Goal: Task Accomplishment & Management: Complete application form

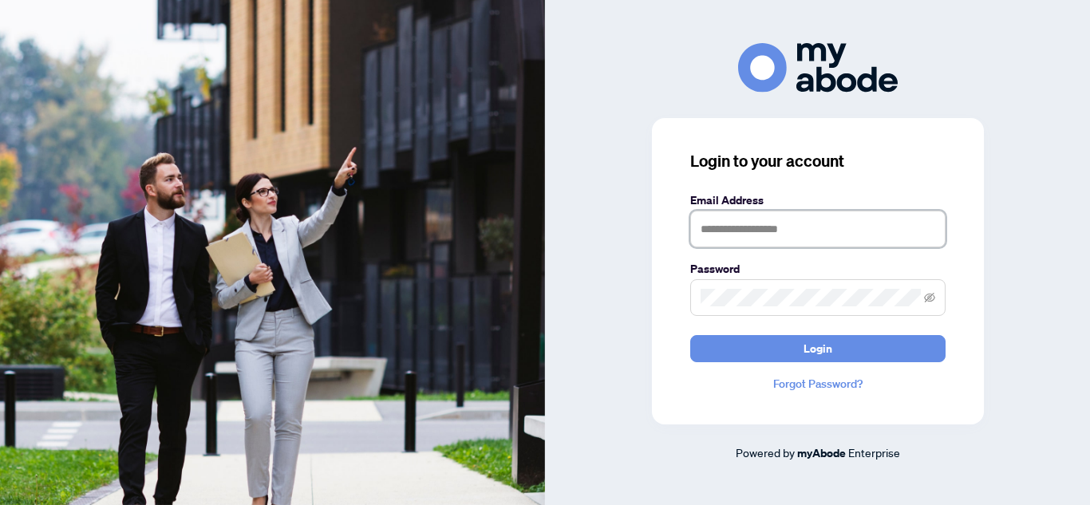
click at [785, 231] on input "text" at bounding box center [817, 229] width 255 height 37
type input "**********"
click at [690, 335] on button "Login" at bounding box center [817, 348] width 255 height 27
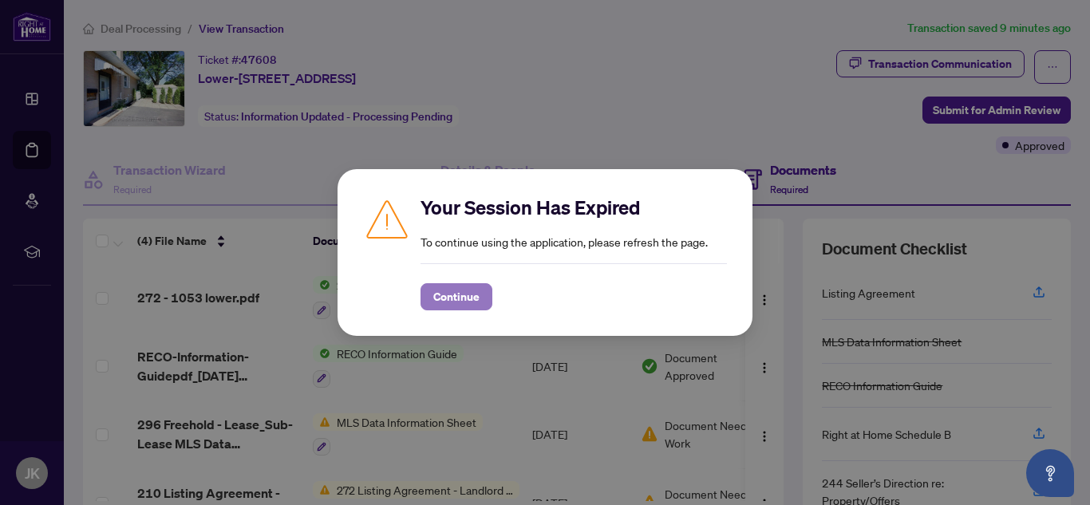
click at [436, 300] on span "Continue" at bounding box center [456, 297] width 46 height 26
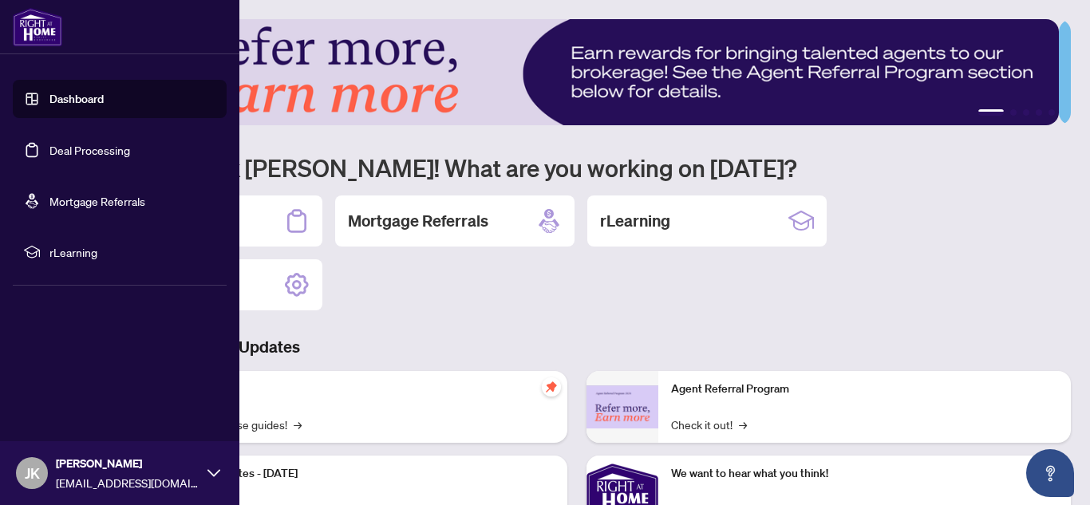
click at [104, 157] on link "Deal Processing" at bounding box center [89, 150] width 81 height 14
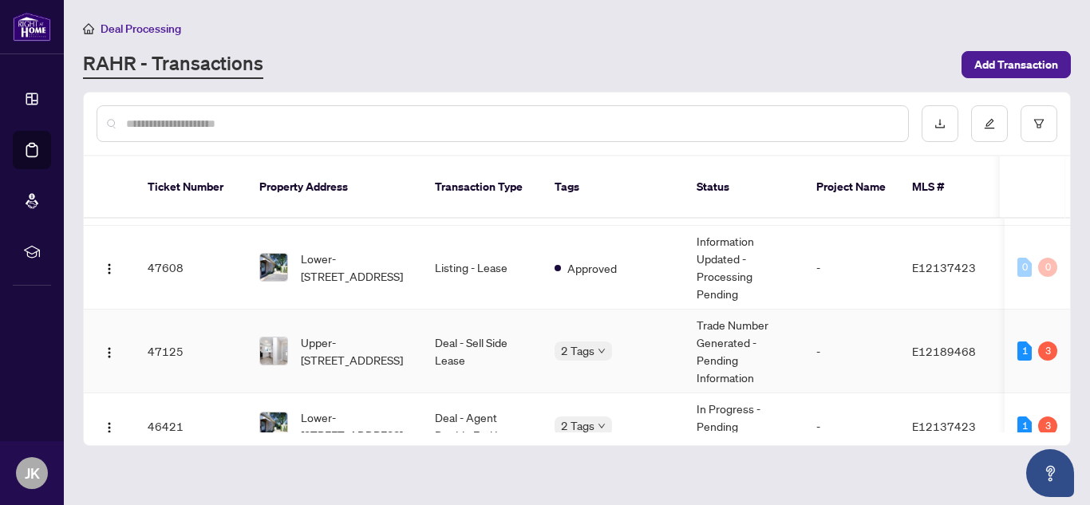
scroll to position [80, 0]
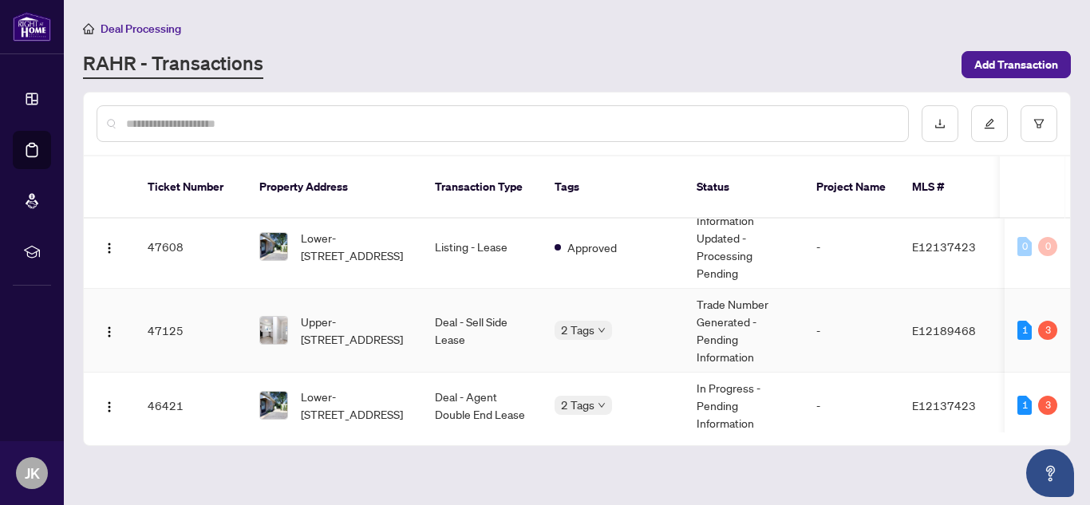
click at [795, 325] on td "Trade Number Generated - Pending Information" at bounding box center [744, 331] width 120 height 84
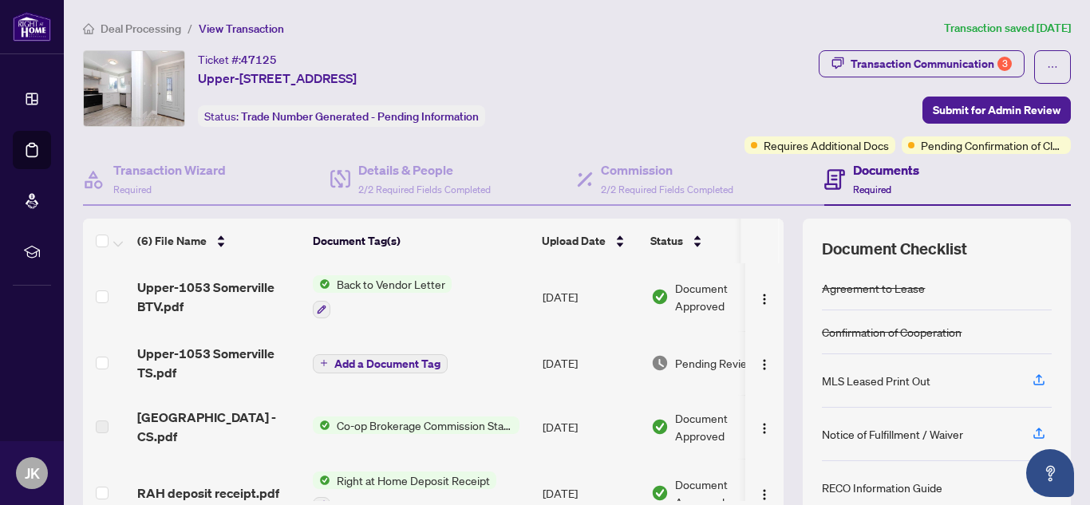
scroll to position [160, 0]
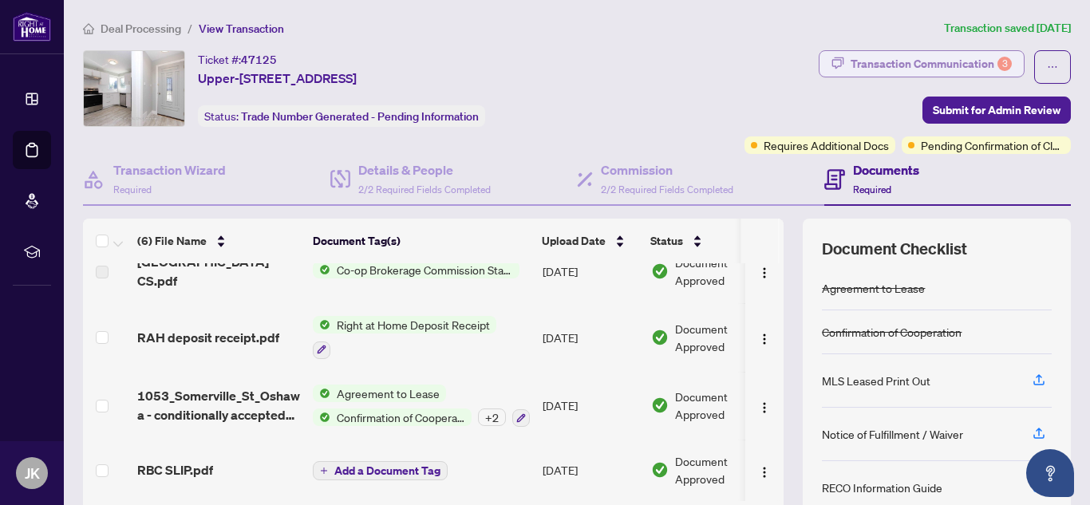
click at [930, 62] on div "Transaction Communication 3" at bounding box center [931, 64] width 161 height 26
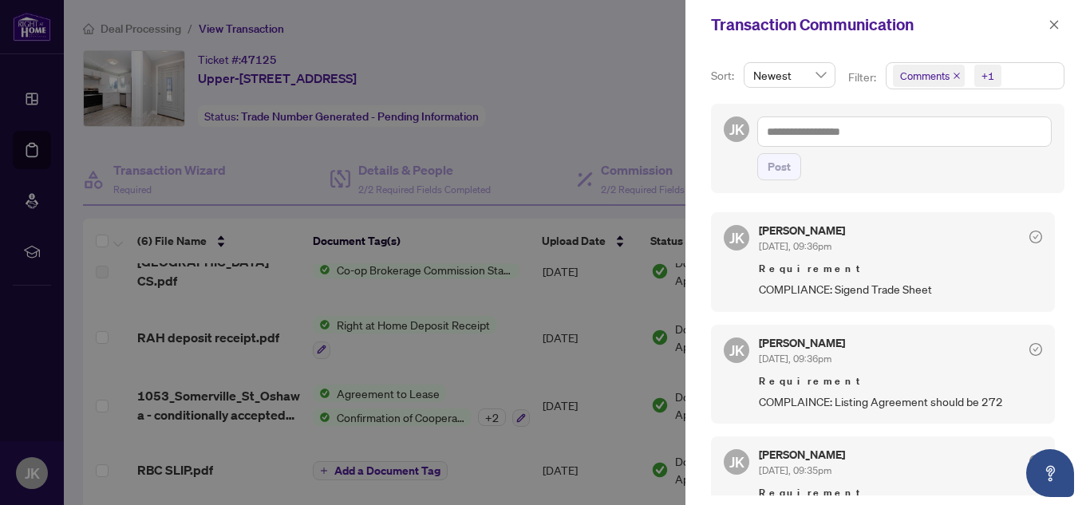
scroll to position [80, 0]
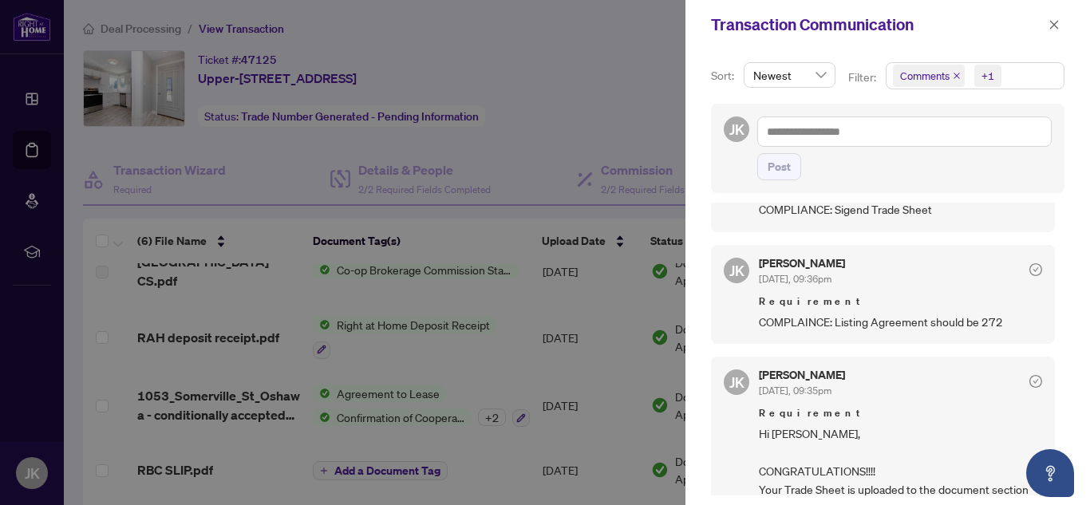
click at [480, 144] on div at bounding box center [545, 252] width 1090 height 505
click at [1055, 14] on span "button" at bounding box center [1054, 25] width 11 height 26
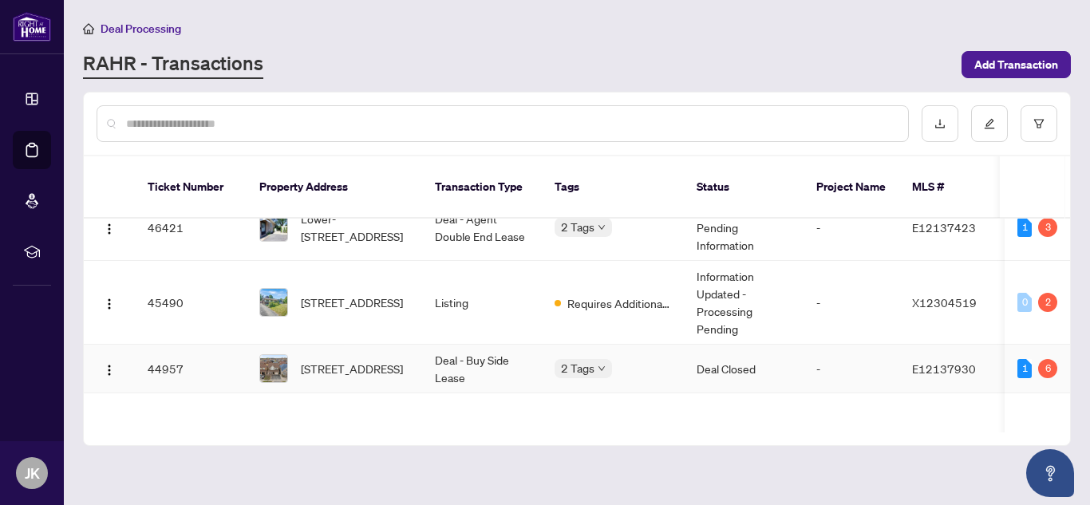
scroll to position [399, 0]
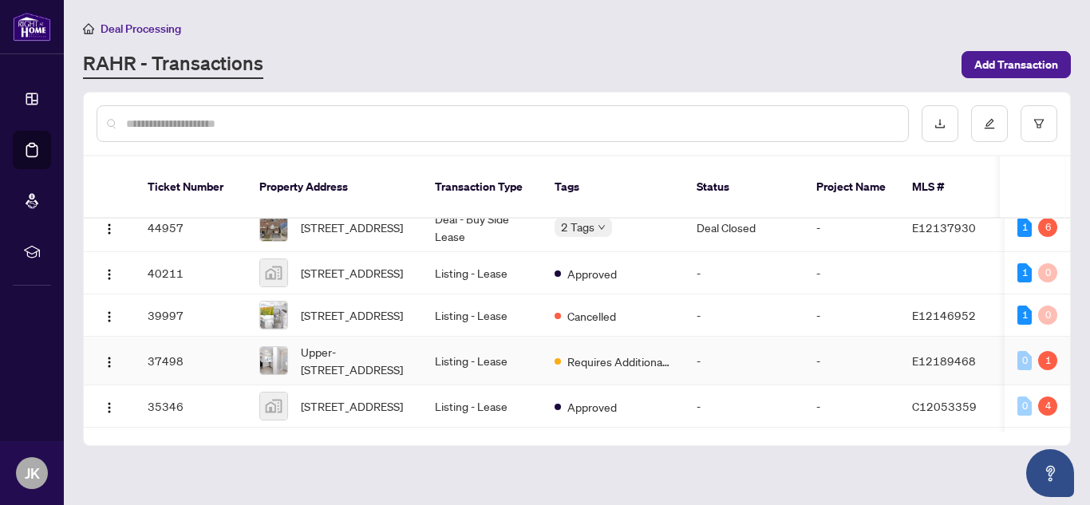
click at [508, 358] on td "Listing - Lease" at bounding box center [482, 361] width 120 height 49
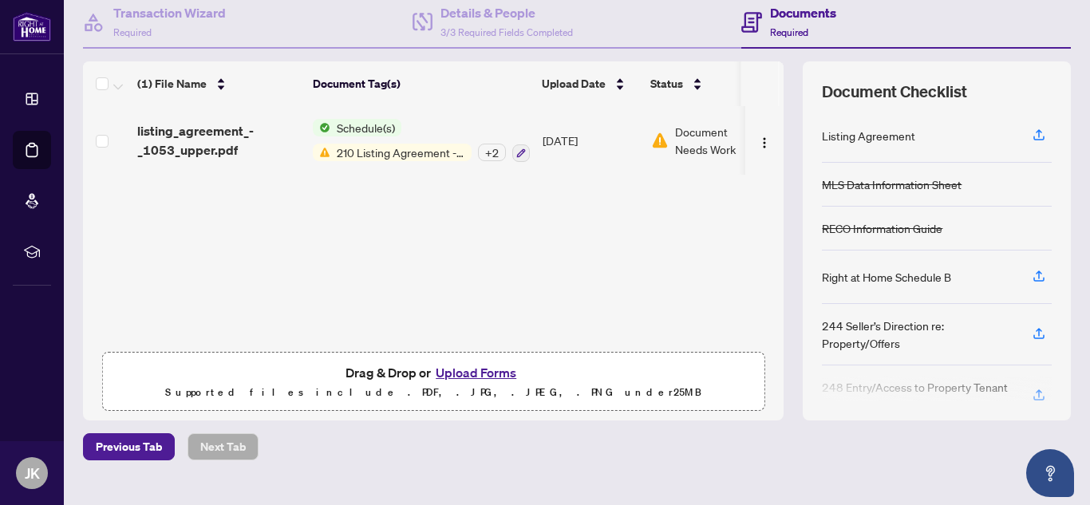
scroll to position [187, 0]
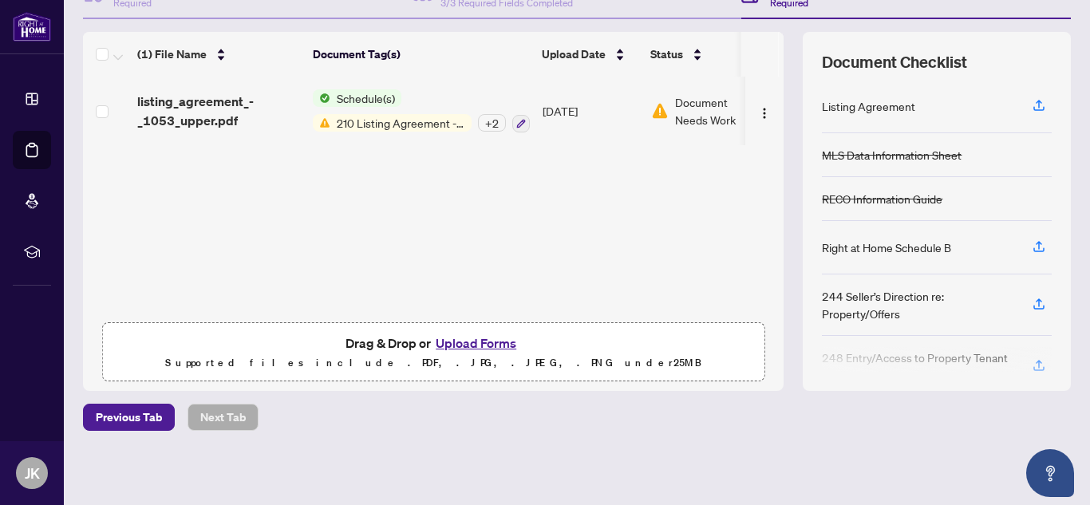
click at [451, 342] on button "Upload Forms" at bounding box center [476, 343] width 90 height 21
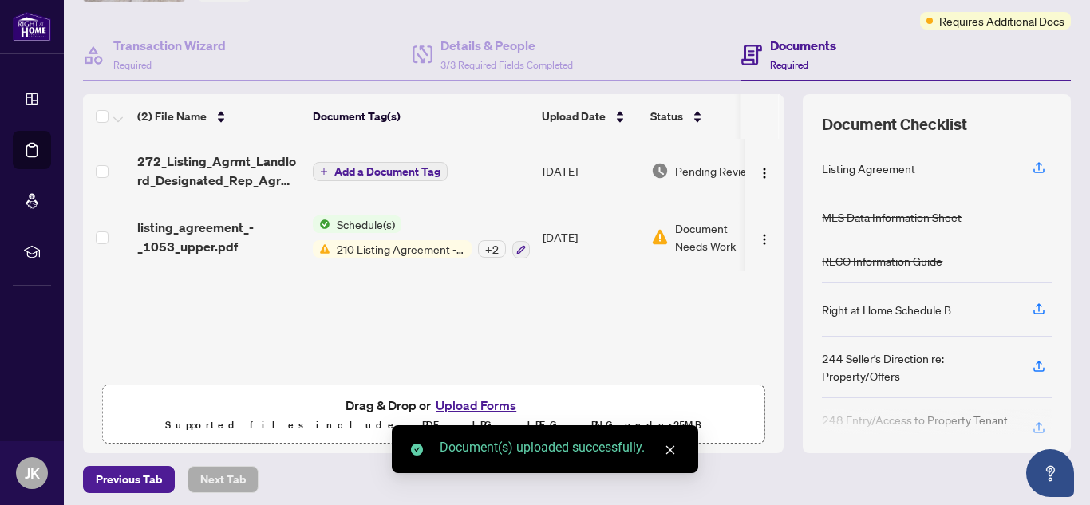
scroll to position [0, 0]
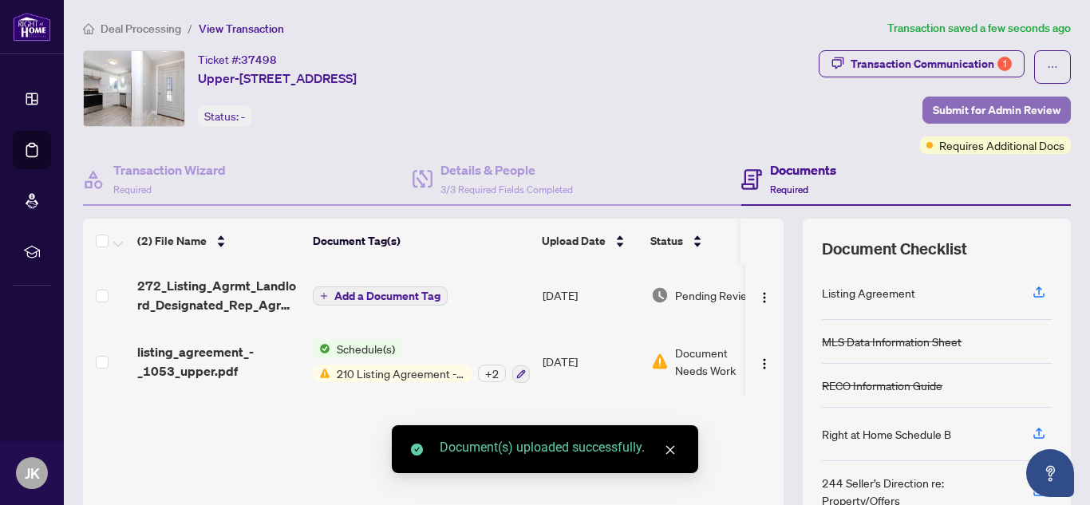
click at [933, 113] on span "Submit for Admin Review" at bounding box center [997, 110] width 128 height 26
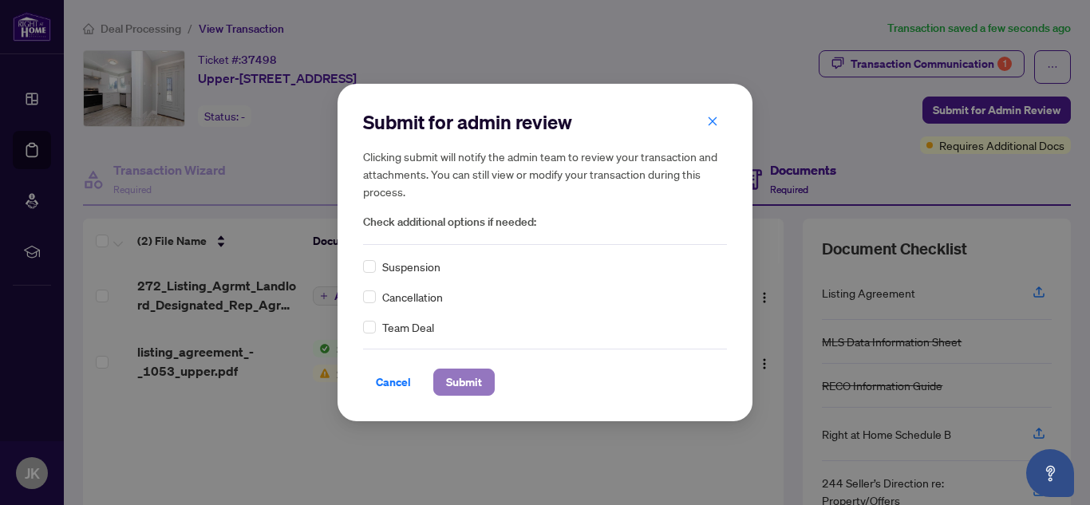
click at [470, 381] on span "Submit" at bounding box center [464, 382] width 36 height 26
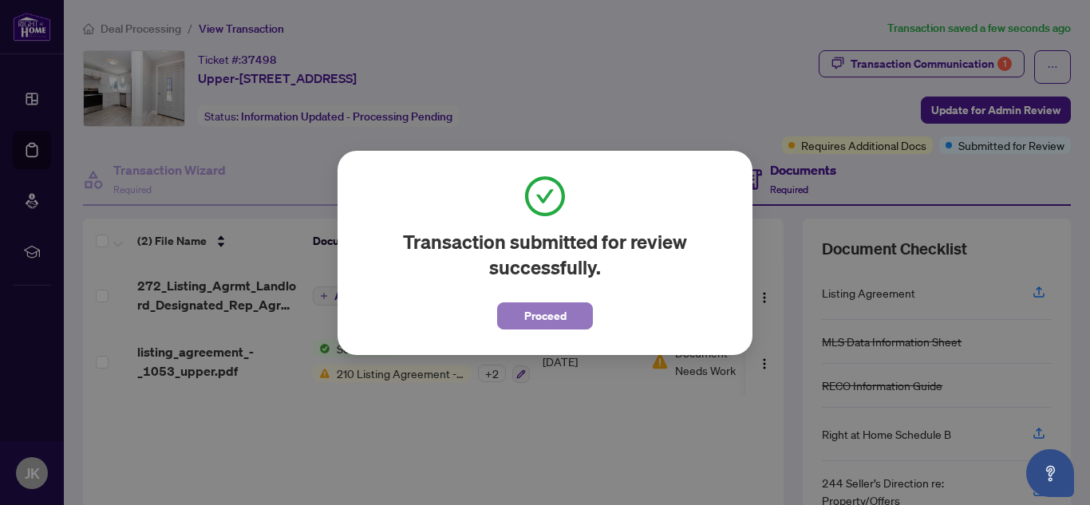
click at [564, 314] on span "Proceed" at bounding box center [545, 316] width 42 height 26
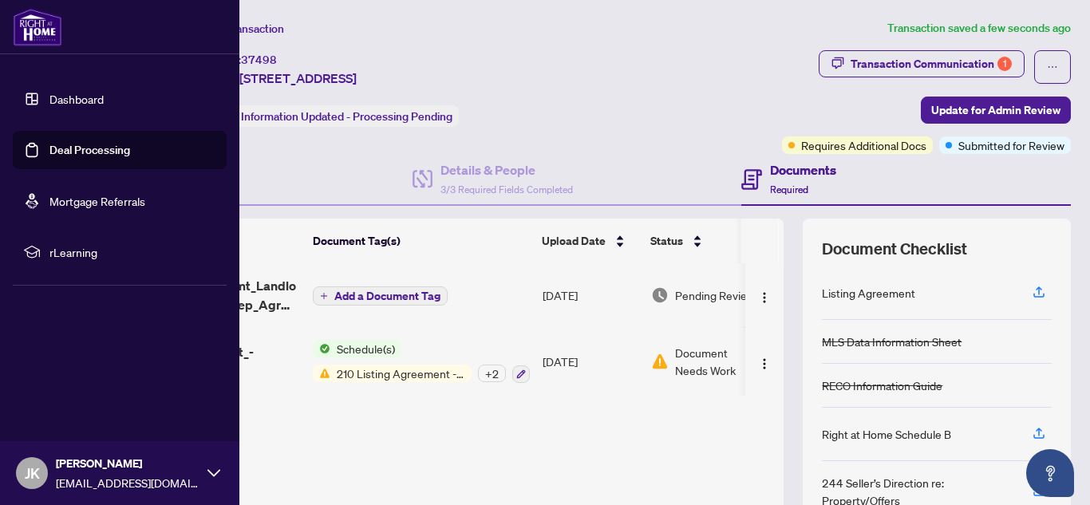
click at [94, 102] on link "Dashboard" at bounding box center [76, 99] width 54 height 14
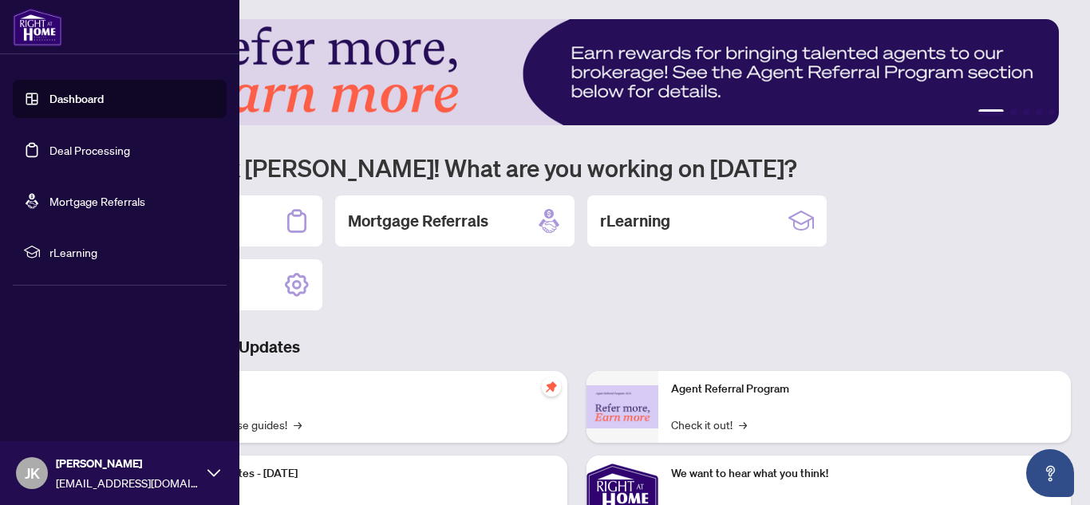
click at [130, 156] on link "Deal Processing" at bounding box center [89, 150] width 81 height 14
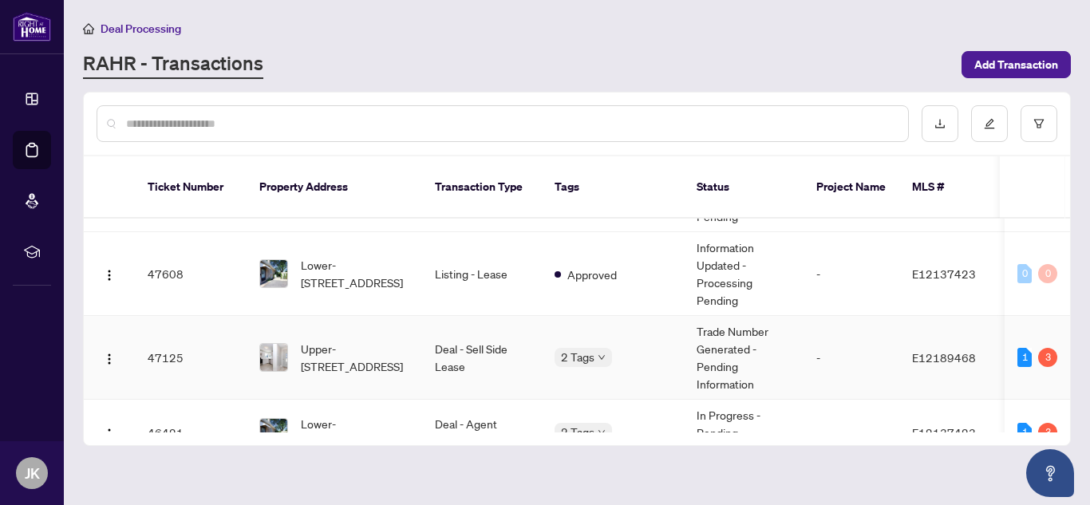
scroll to position [80, 0]
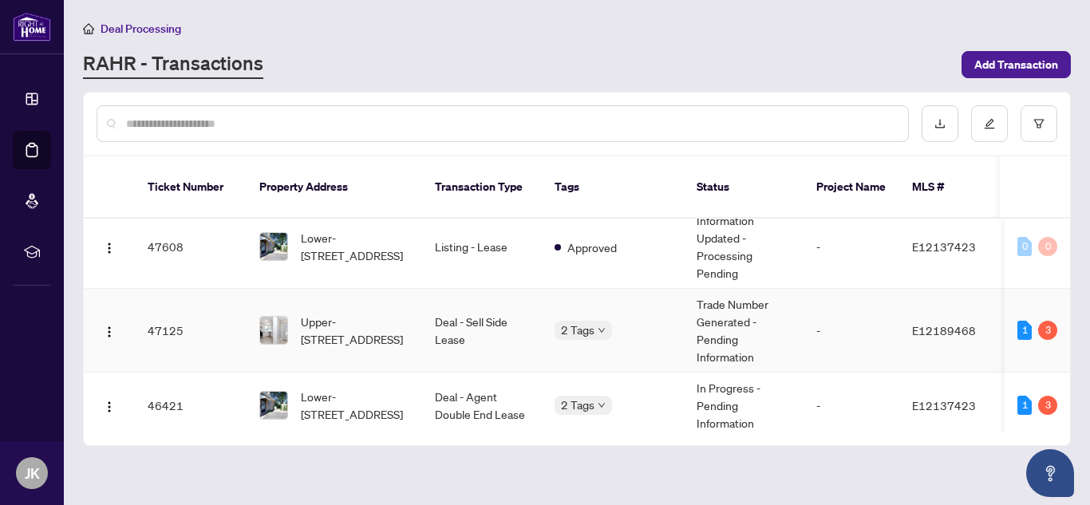
click at [479, 307] on td "Deal - Sell Side Lease" at bounding box center [482, 331] width 120 height 84
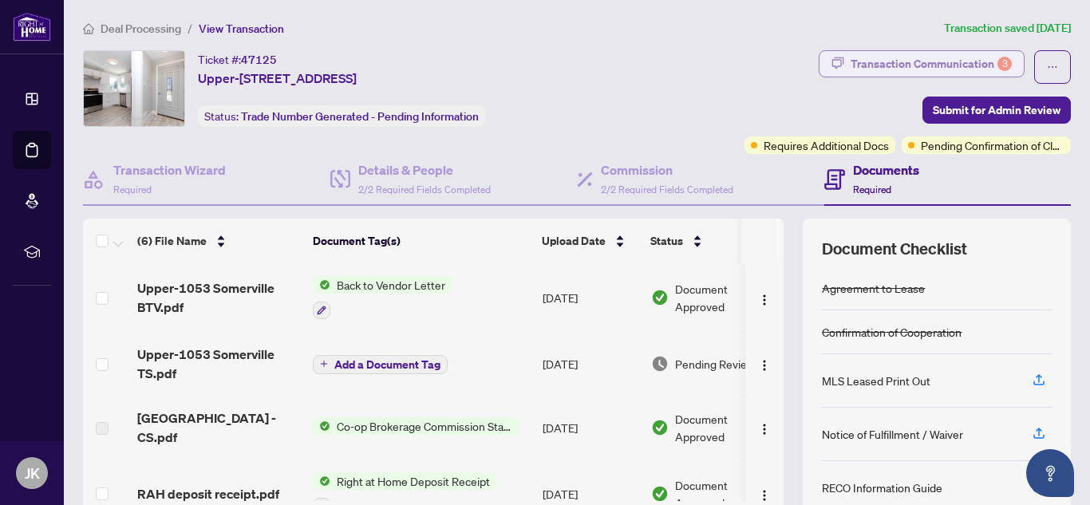
click at [982, 69] on div "Transaction Communication 3" at bounding box center [931, 64] width 161 height 26
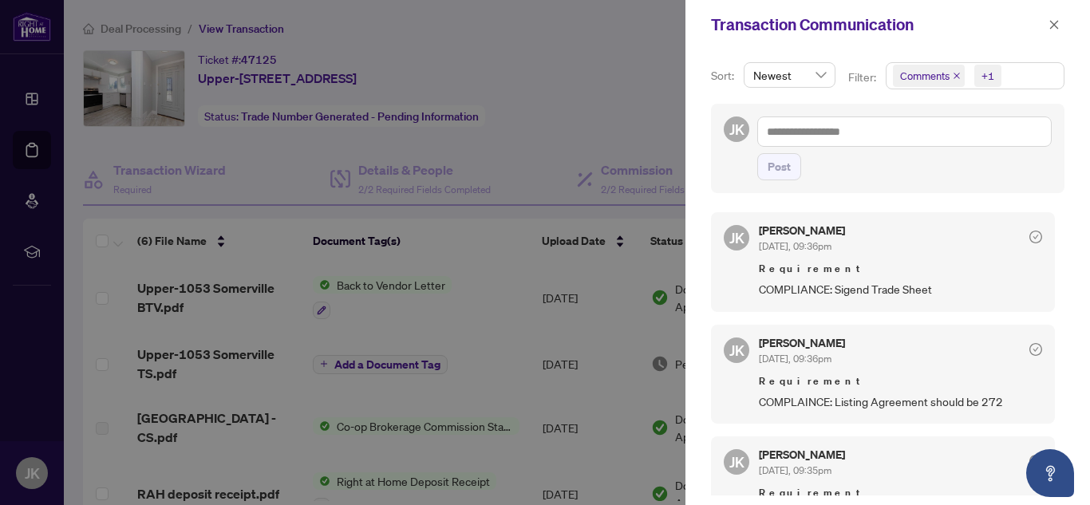
click at [285, 51] on div at bounding box center [545, 252] width 1090 height 505
click at [1053, 19] on icon "close" at bounding box center [1054, 24] width 11 height 11
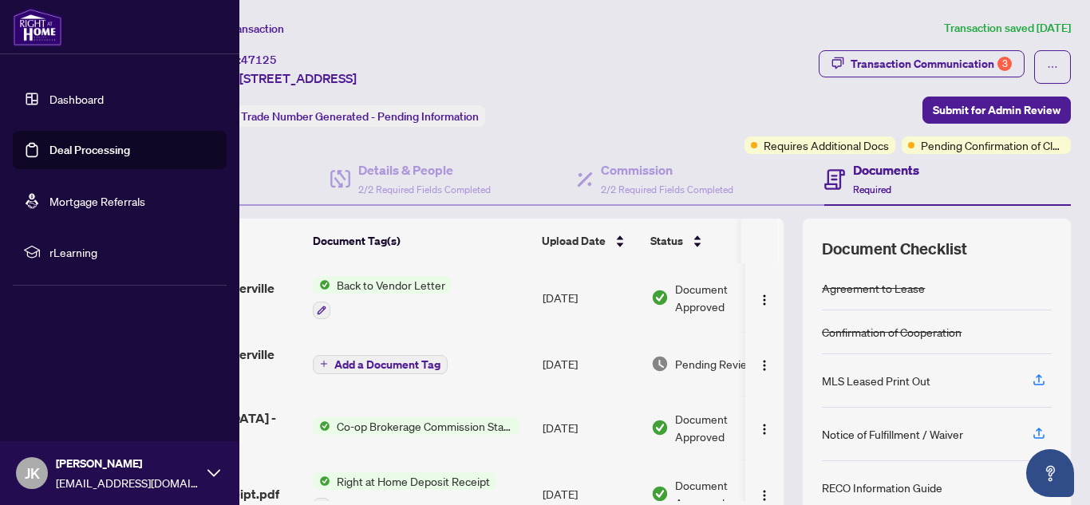
click at [49, 143] on link "Deal Processing" at bounding box center [89, 150] width 81 height 14
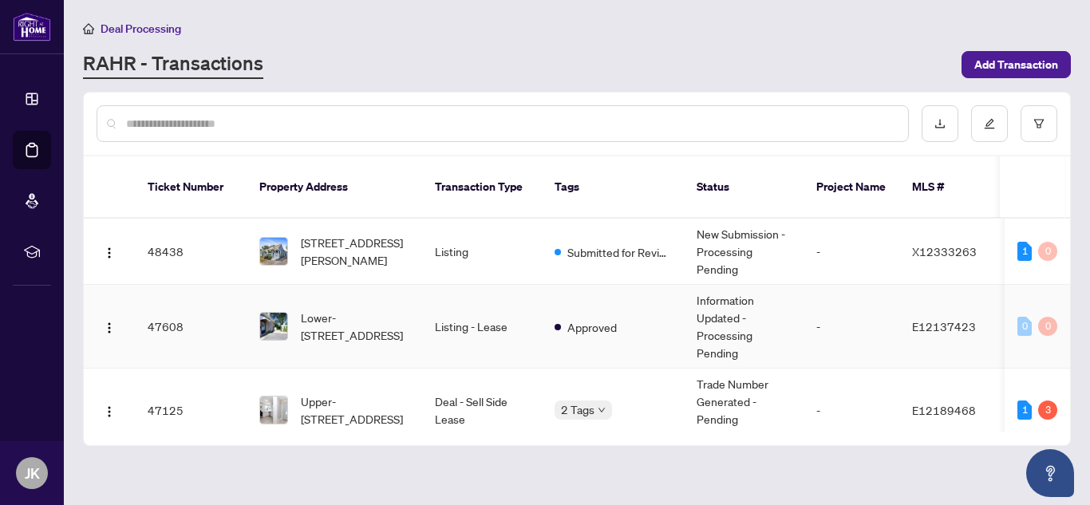
click at [415, 305] on td "Lower-[STREET_ADDRESS]" at bounding box center [335, 327] width 176 height 84
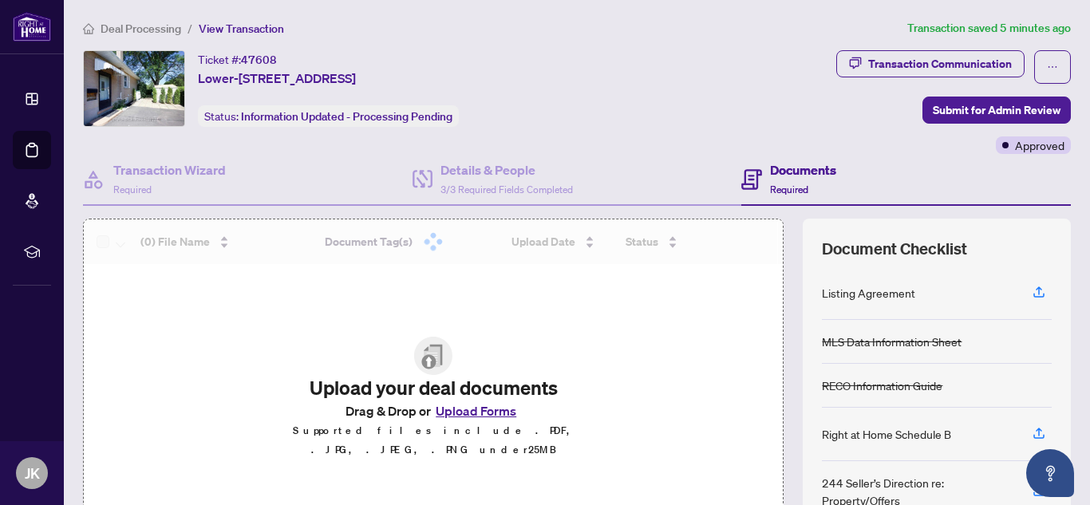
click at [907, 75] on div "Transaction Communication" at bounding box center [940, 64] width 144 height 26
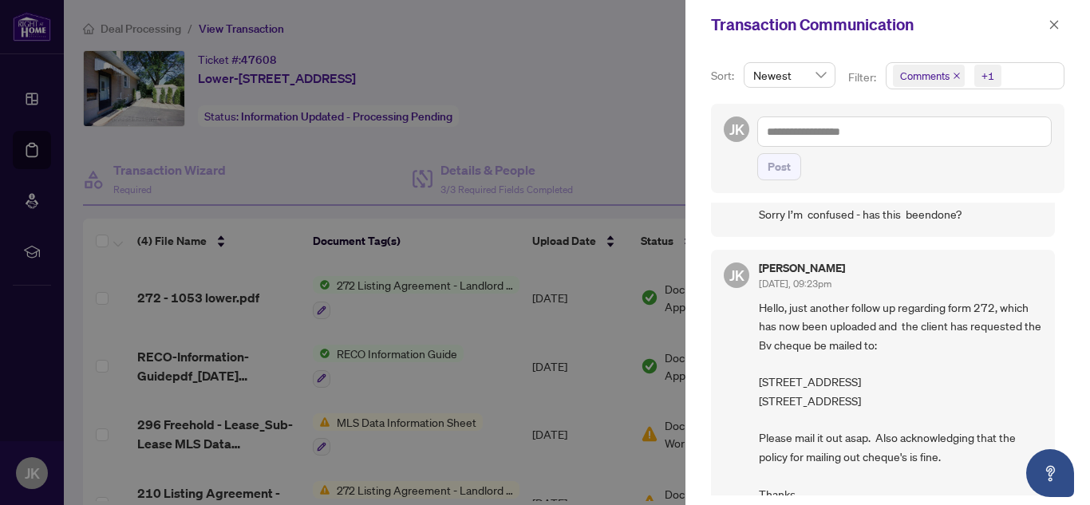
scroll to position [80, 0]
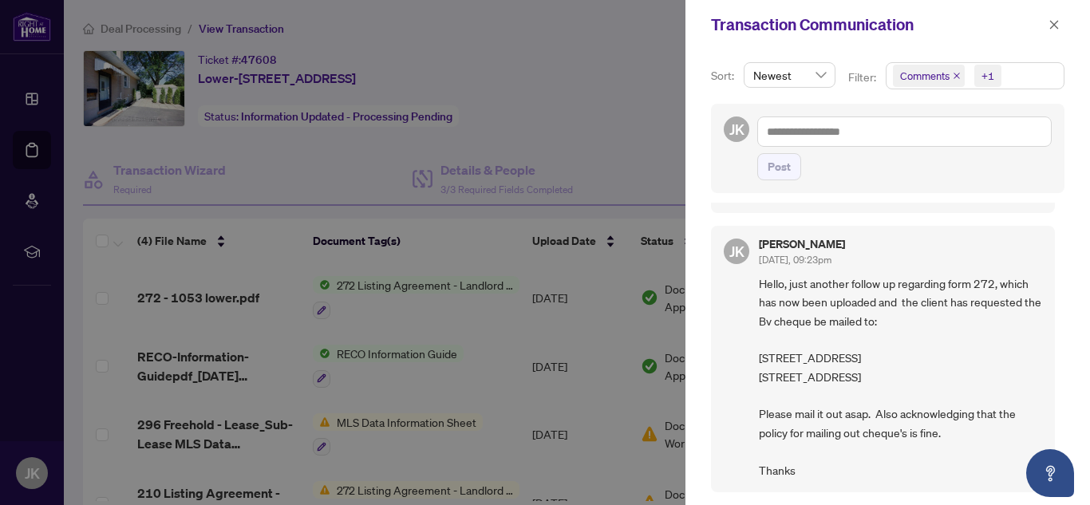
click at [863, 282] on span "Hello, just another follow up regarding form 272, which has now been uploaded a…" at bounding box center [900, 377] width 283 height 205
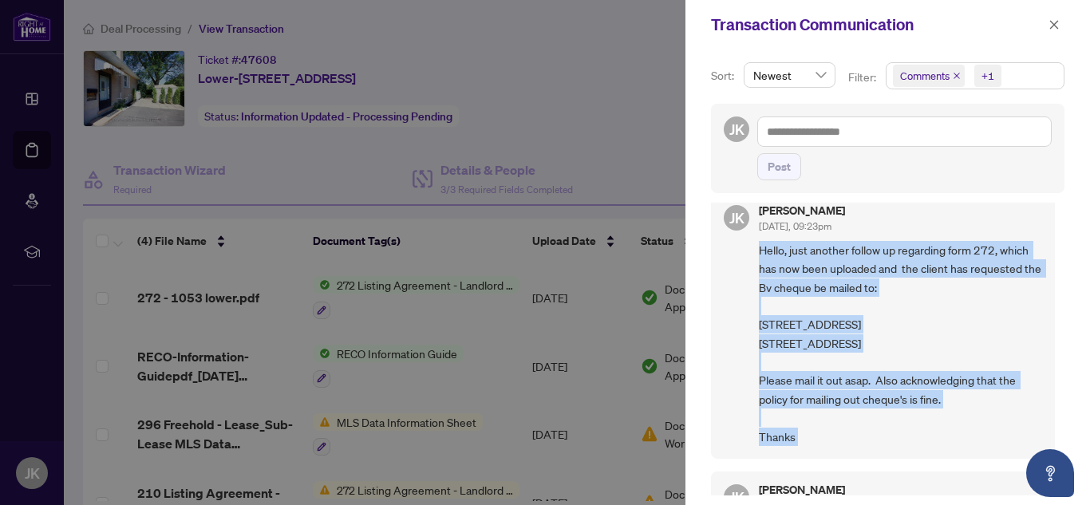
drag, startPoint x: 863, startPoint y: 282, endPoint x: 867, endPoint y: 481, distance: 199.6
click at [867, 481] on div "JK Jasmine Kanashiro Aug/20/2025, 09:51am Sorry I’m confused - has this beendon…" at bounding box center [888, 349] width 354 height 293
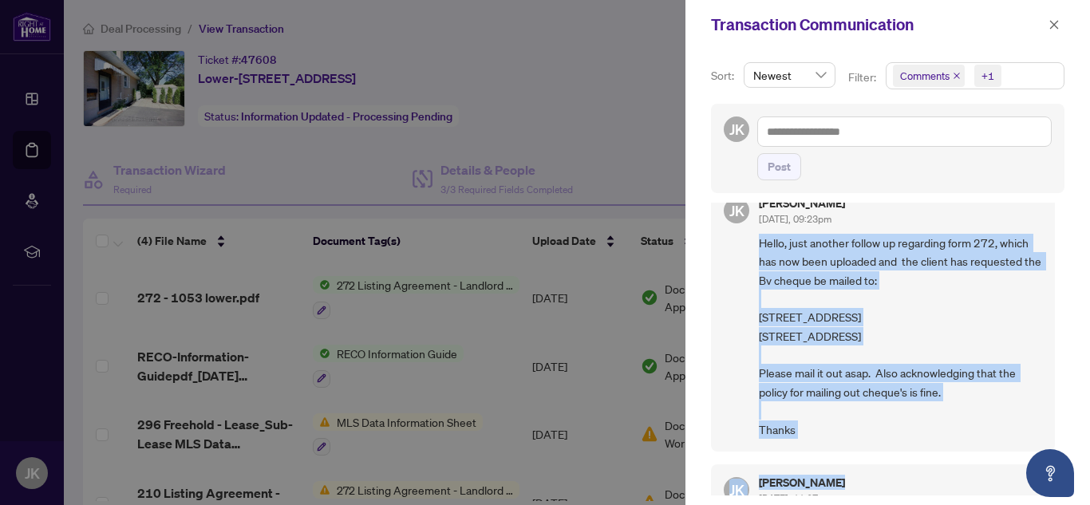
copy div "Hello, just another follow up regarding form 272, which has now been uploaded a…"
click at [1055, 30] on icon "close" at bounding box center [1054, 24] width 11 height 11
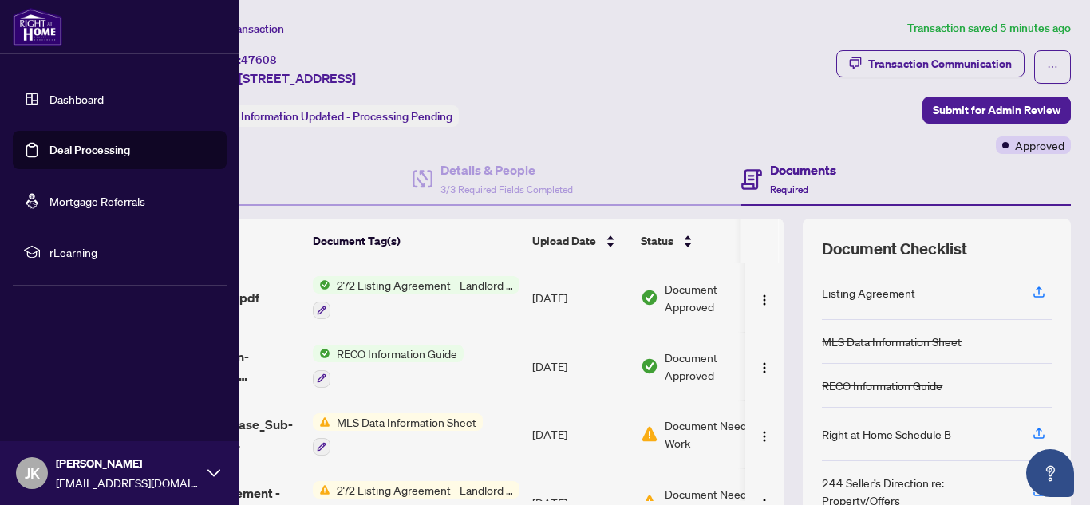
click at [49, 98] on link "Dashboard" at bounding box center [76, 99] width 54 height 14
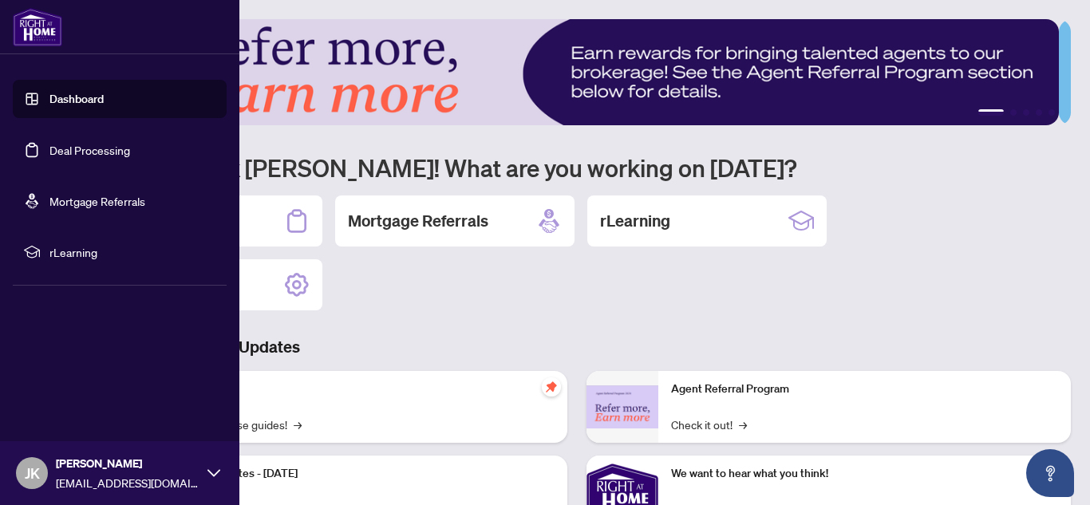
click at [47, 170] on ul "Dashboard Deal Processing Mortgage Referrals rLearning" at bounding box center [120, 176] width 214 height 192
click at [63, 146] on link "Deal Processing" at bounding box center [89, 150] width 81 height 14
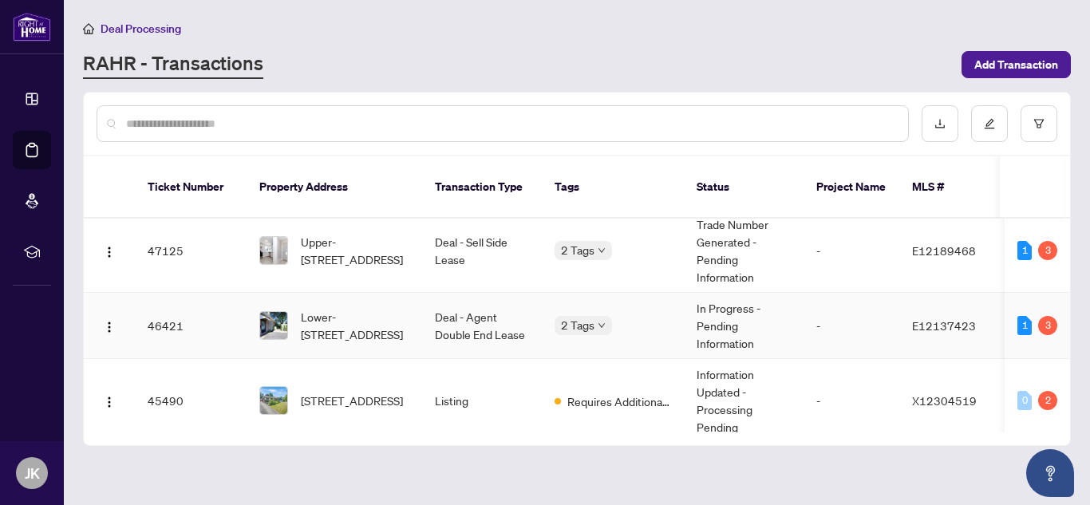
scroll to position [80, 0]
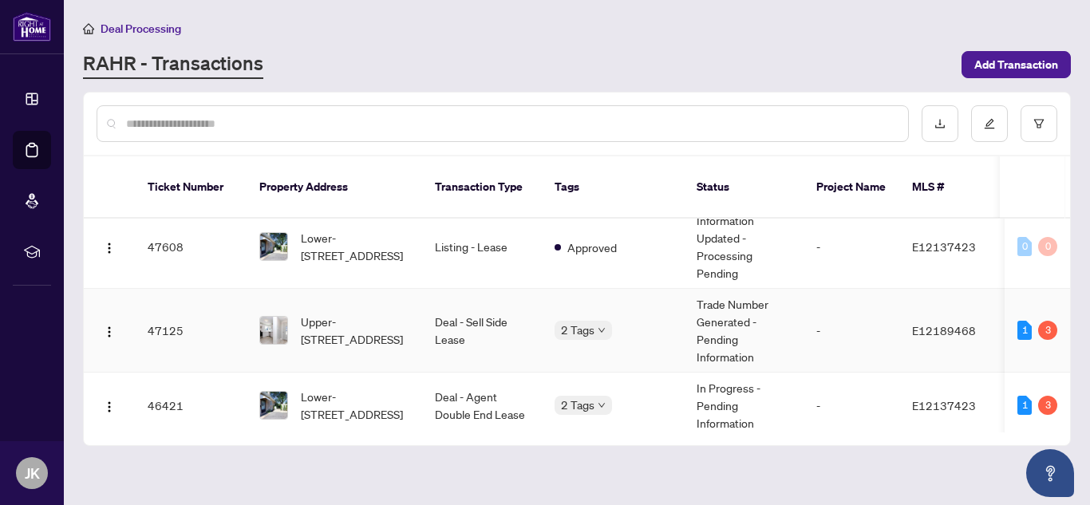
click at [682, 317] on td "2 Tags" at bounding box center [613, 331] width 142 height 84
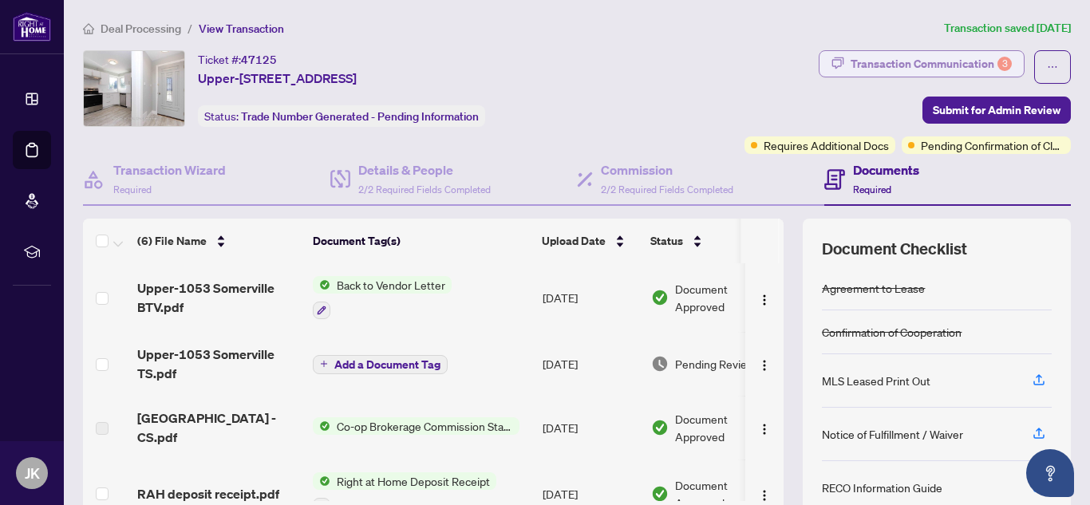
click at [952, 65] on div "Transaction Communication 3" at bounding box center [931, 64] width 161 height 26
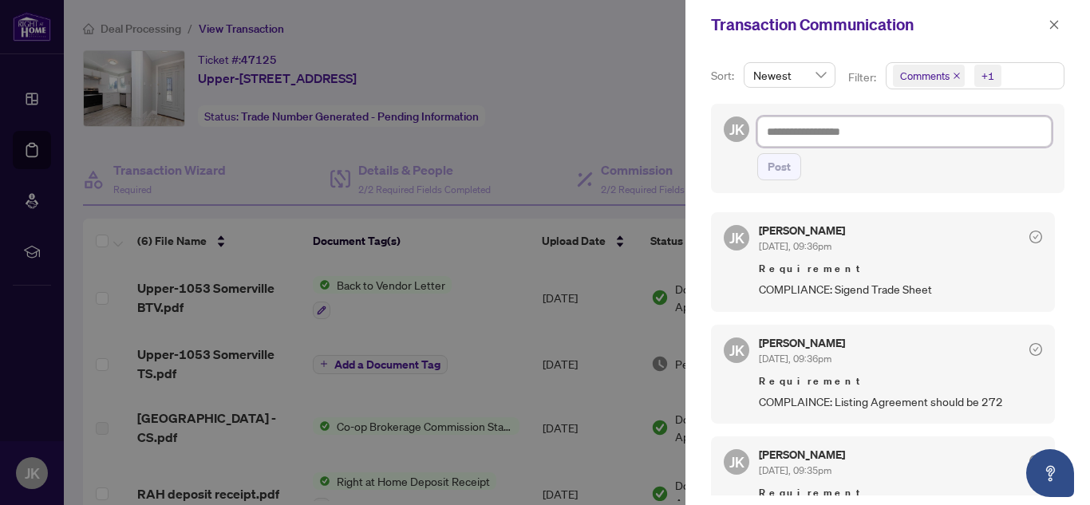
click at [811, 132] on textarea at bounding box center [904, 132] width 294 height 30
paste textarea "**********"
type textarea "**********"
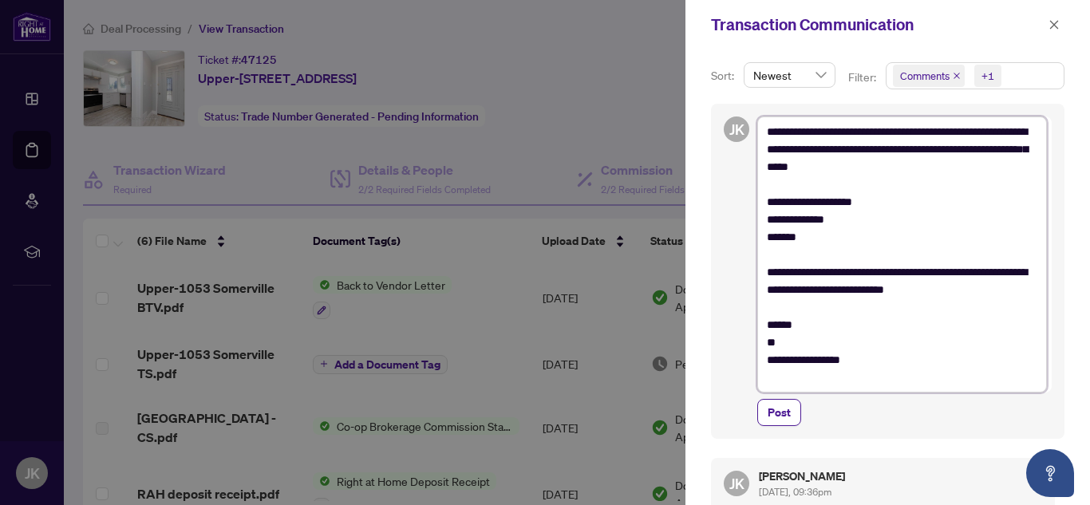
click at [811, 132] on textarea "**********" at bounding box center [902, 255] width 290 height 276
drag, startPoint x: 811, startPoint y: 132, endPoint x: 899, endPoint y: 129, distance: 88.6
click at [899, 129] on textarea "**********" at bounding box center [902, 255] width 290 height 276
type textarea "**********"
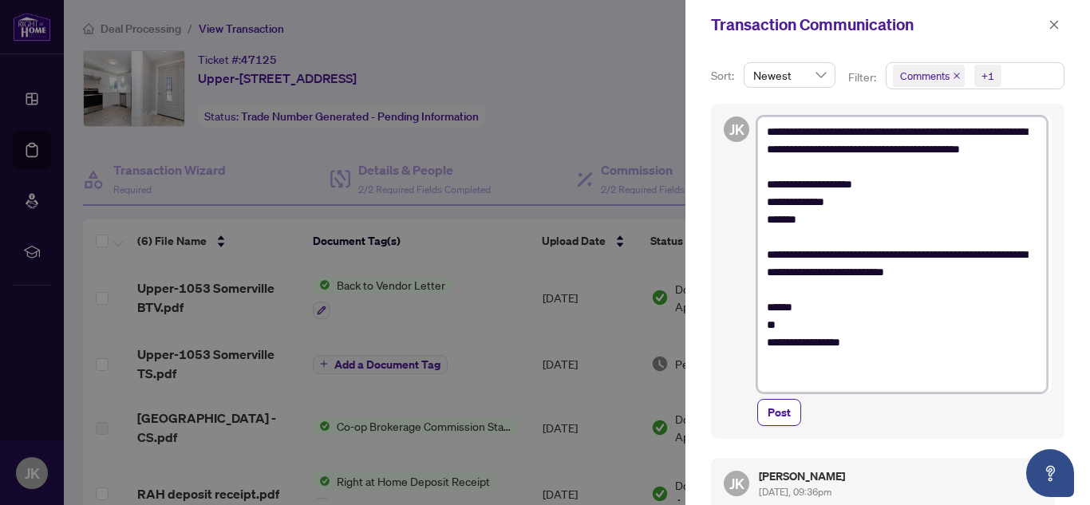
click at [841, 152] on textarea "**********" at bounding box center [902, 255] width 290 height 276
type textarea "**********"
click at [867, 272] on textarea "**********" at bounding box center [902, 255] width 290 height 276
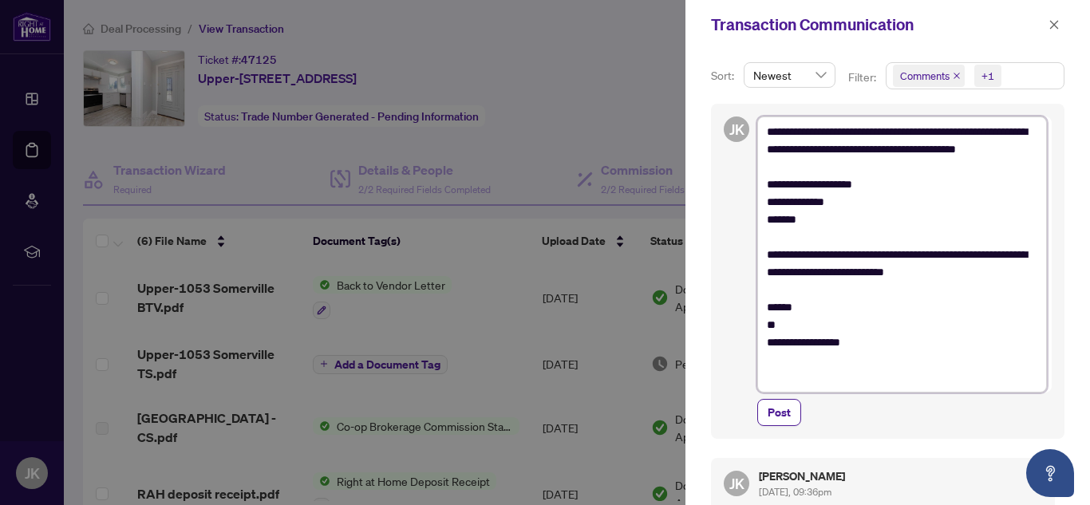
click at [868, 243] on textarea "**********" at bounding box center [902, 255] width 290 height 276
type textarea "**********"
click at [778, 421] on span "Post" at bounding box center [779, 413] width 23 height 26
type textarea "**********"
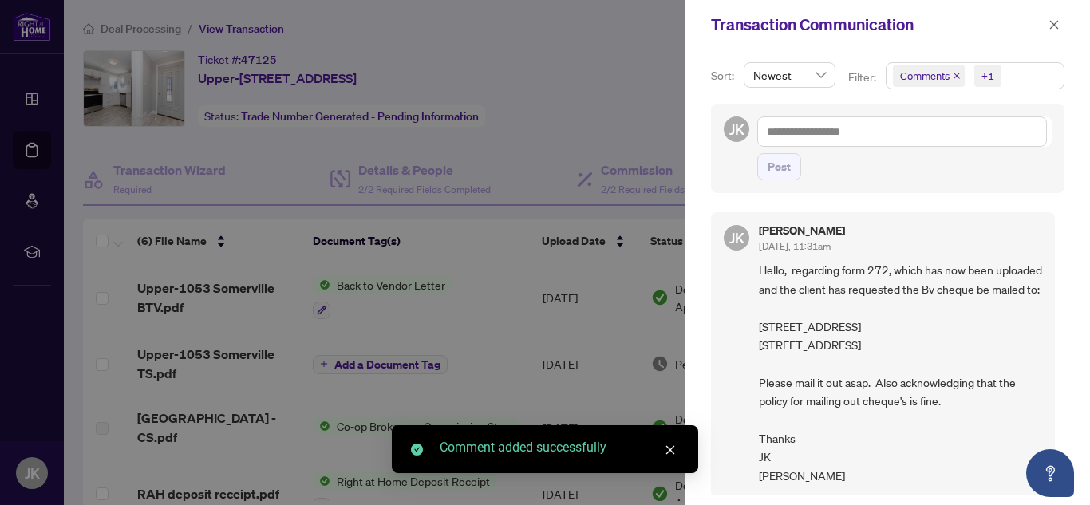
click at [791, 275] on span "Hello, regarding form 272, which has now been uploaded and the client has reque…" at bounding box center [900, 373] width 283 height 224
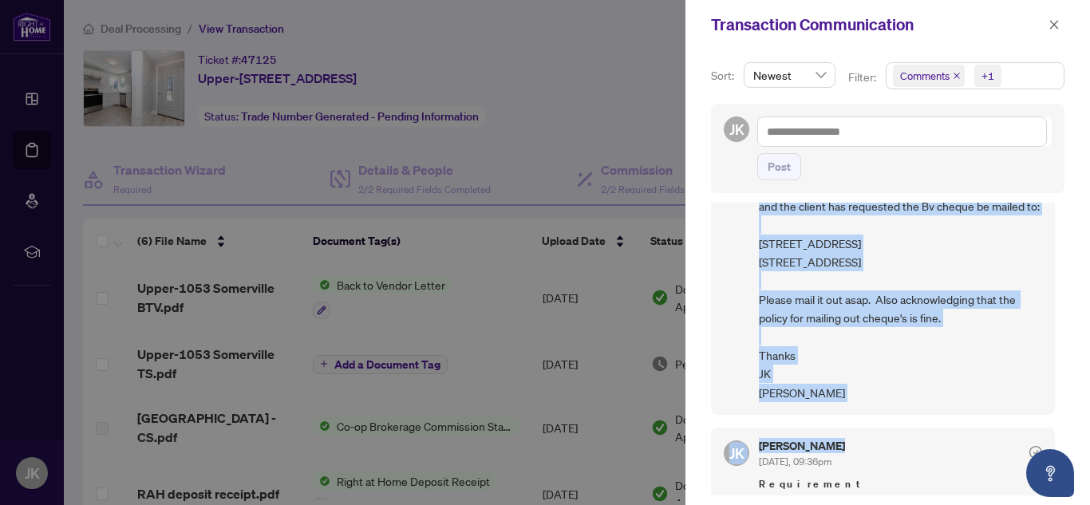
scroll to position [104, 0]
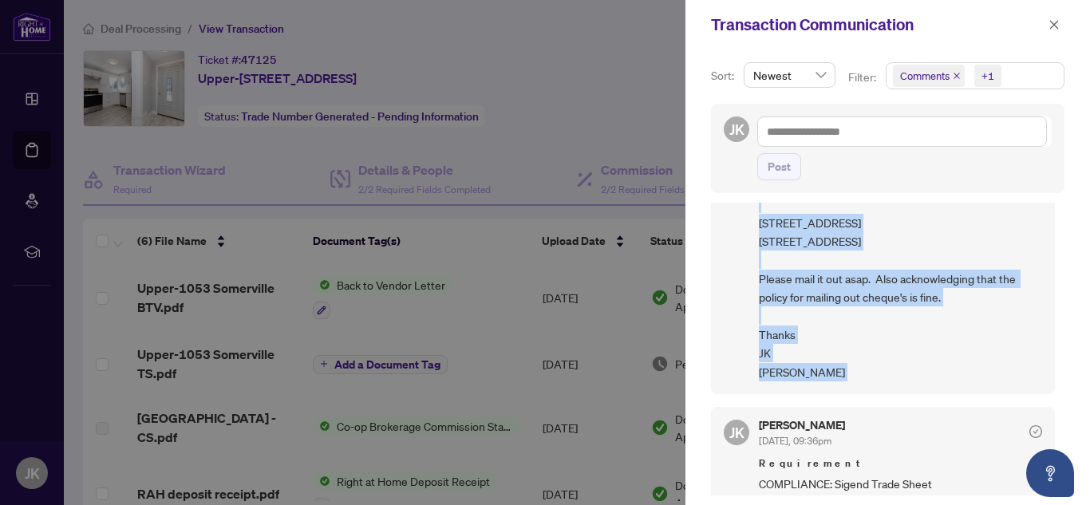
drag, startPoint x: 791, startPoint y: 275, endPoint x: 883, endPoint y: 405, distance: 158.5
click at [883, 381] on span "Hello, regarding form 272, which has now been uploaded and the client has reque…" at bounding box center [900, 269] width 283 height 224
copy span "Hello, regarding form 272, which has now been uploaded and the client has reque…"
click at [1052, 22] on icon "close" at bounding box center [1054, 24] width 11 height 11
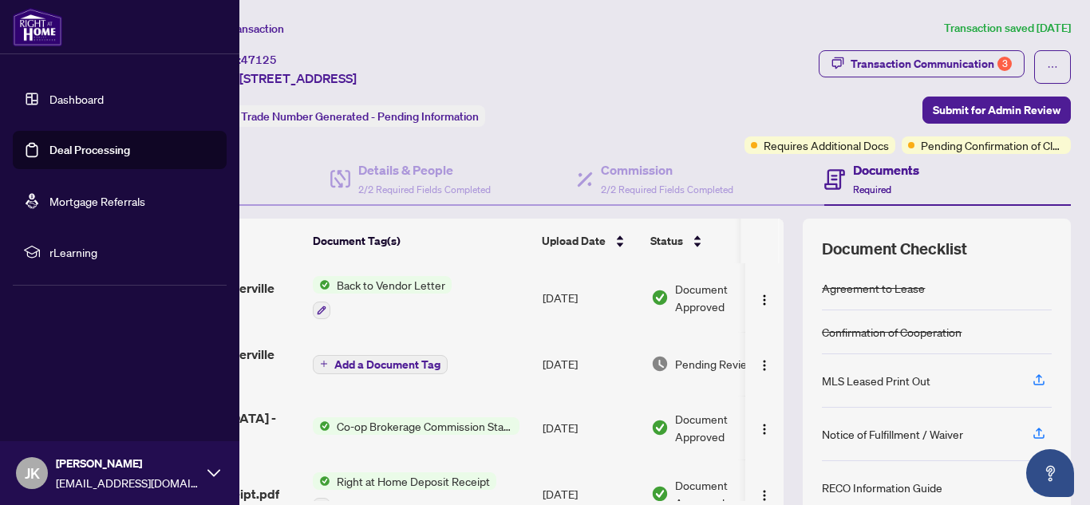
click at [49, 143] on link "Deal Processing" at bounding box center [89, 150] width 81 height 14
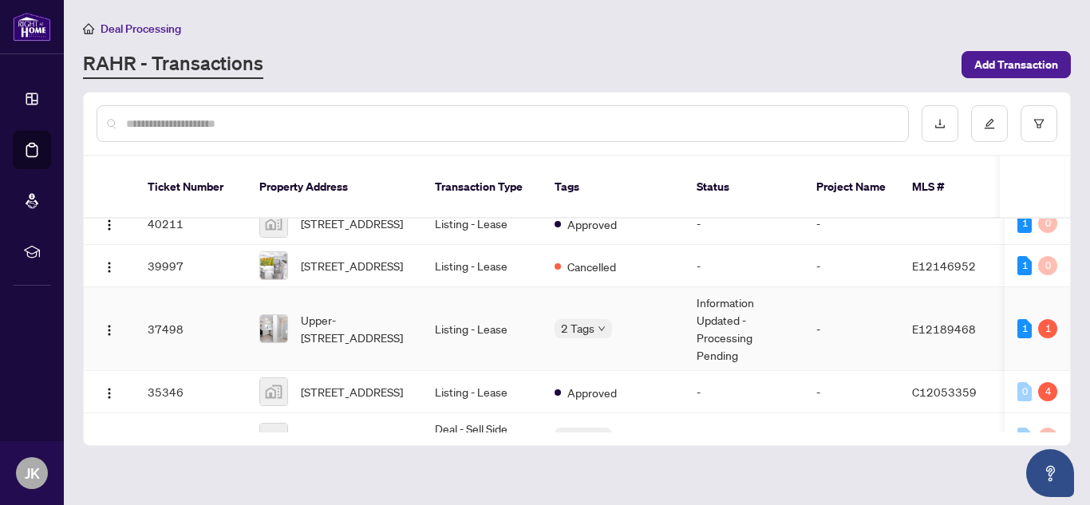
scroll to position [479, 0]
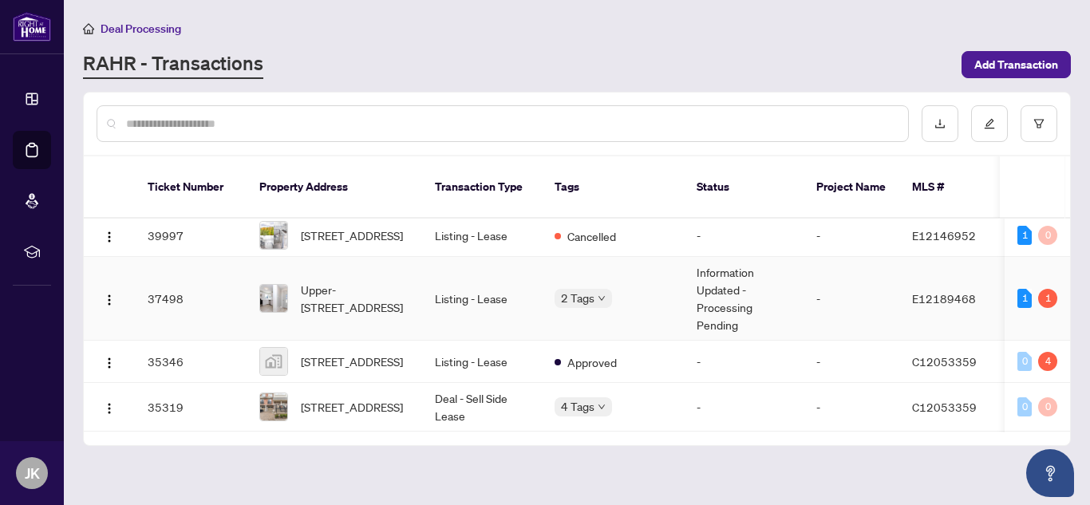
click at [486, 298] on td "Listing - Lease" at bounding box center [482, 299] width 120 height 84
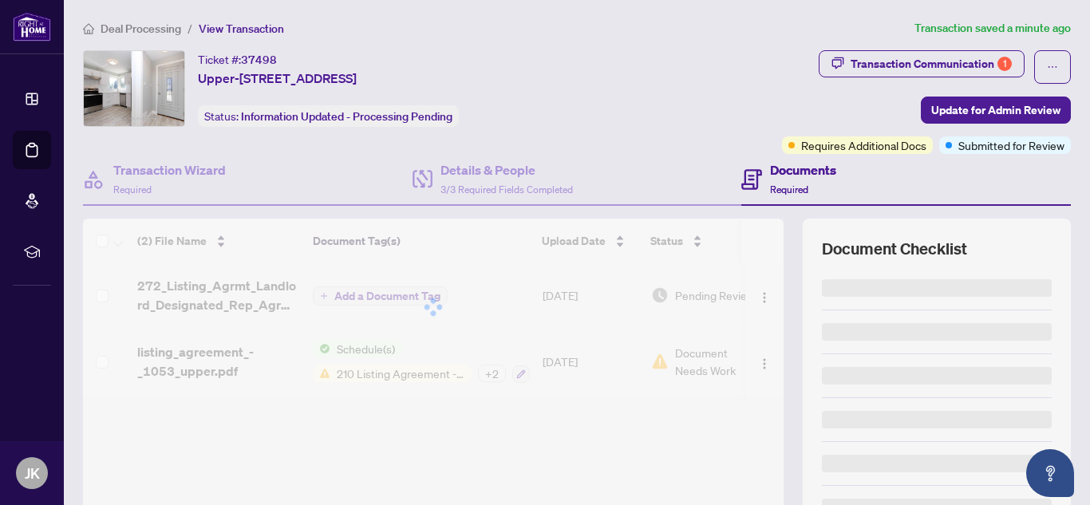
click at [906, 74] on div "Transaction Communication 1" at bounding box center [931, 64] width 161 height 26
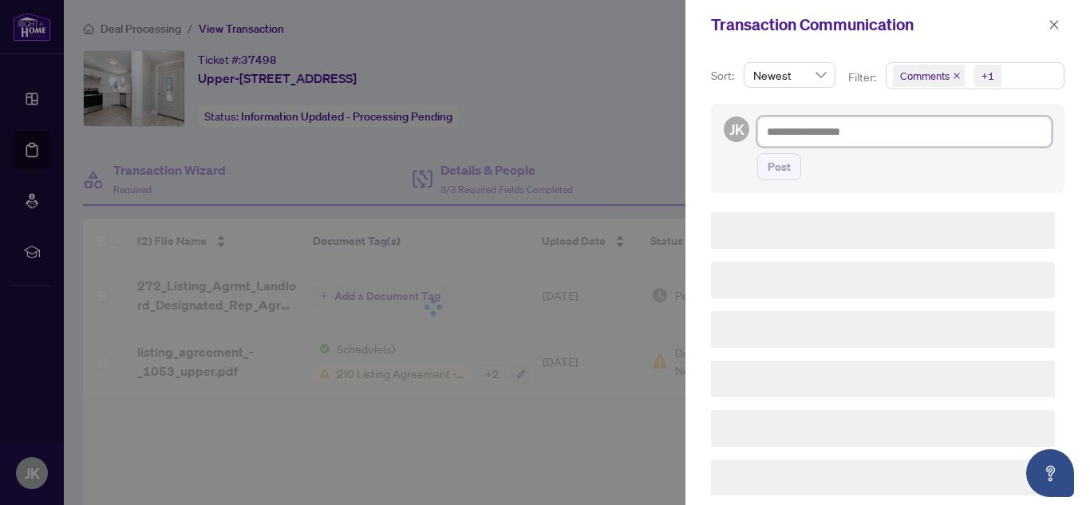
click at [807, 134] on textarea at bounding box center [904, 132] width 294 height 30
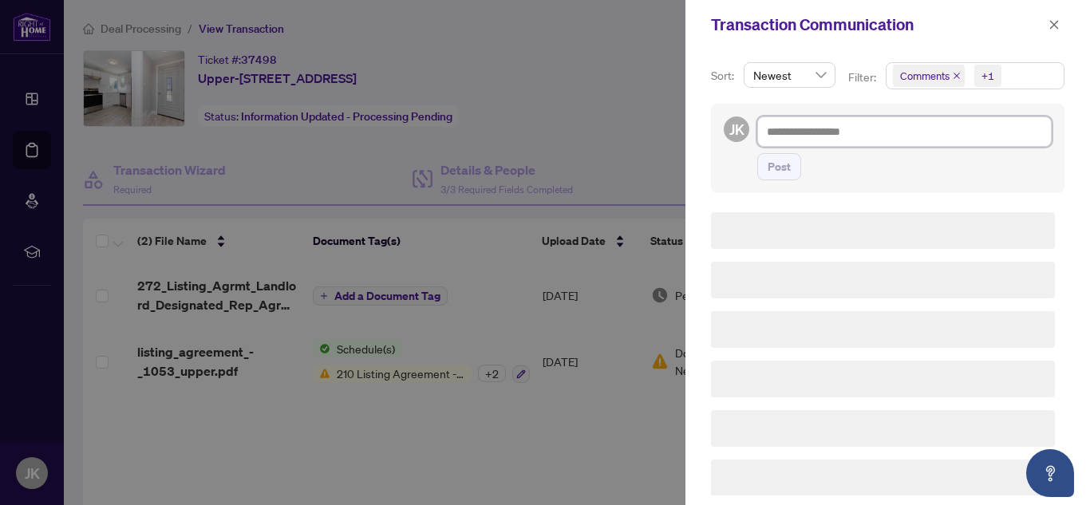
paste textarea "**********"
type textarea "**********"
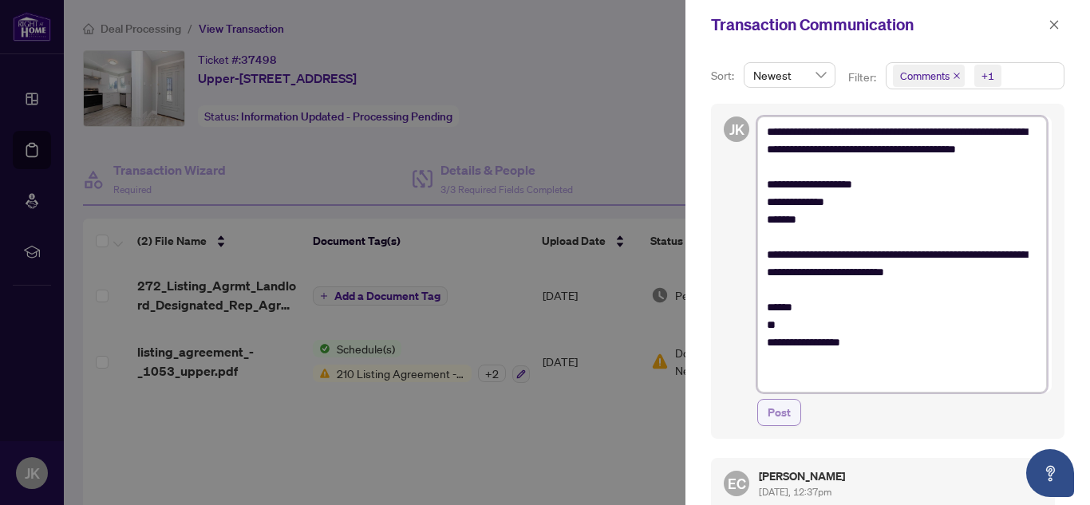
type textarea "**********"
click at [786, 410] on span "Post" at bounding box center [779, 413] width 23 height 26
type textarea "**********"
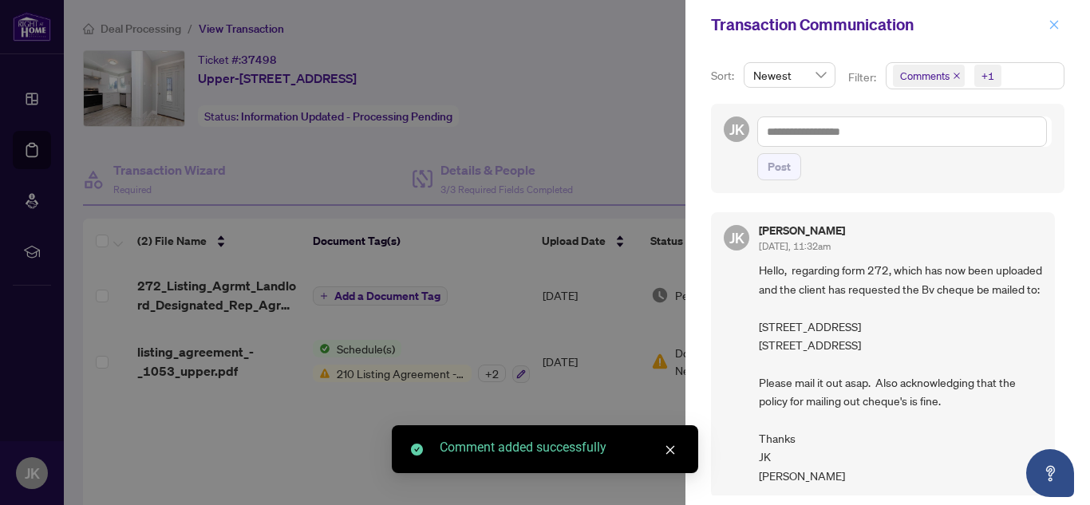
click at [1059, 30] on icon "close" at bounding box center [1054, 24] width 11 height 11
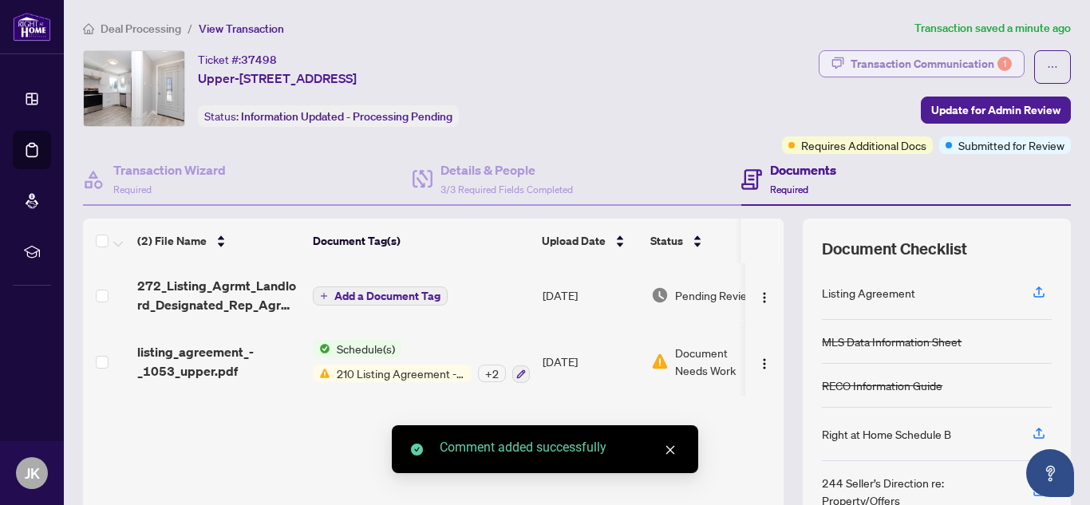
click at [1004, 68] on button "Transaction Communication 1" at bounding box center [922, 63] width 206 height 27
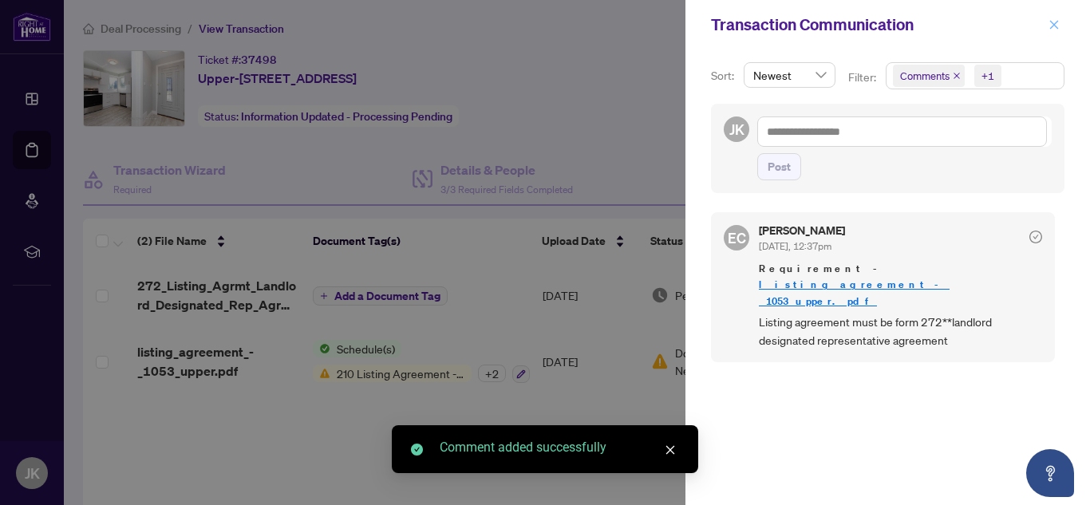
click at [1061, 26] on button "button" at bounding box center [1054, 24] width 21 height 19
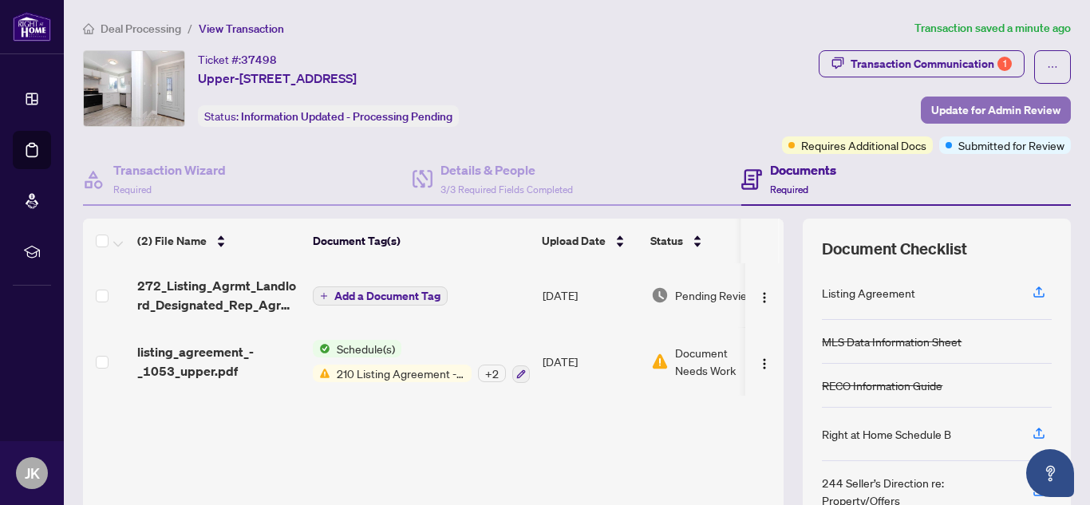
click at [978, 117] on span "Update for Admin Review" at bounding box center [995, 110] width 129 height 26
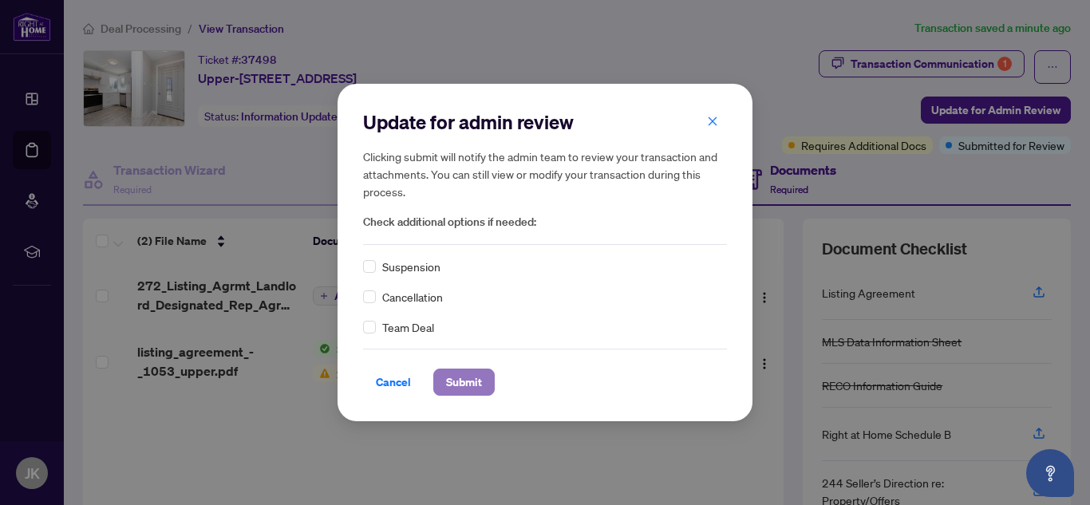
click at [458, 378] on span "Submit" at bounding box center [464, 382] width 36 height 26
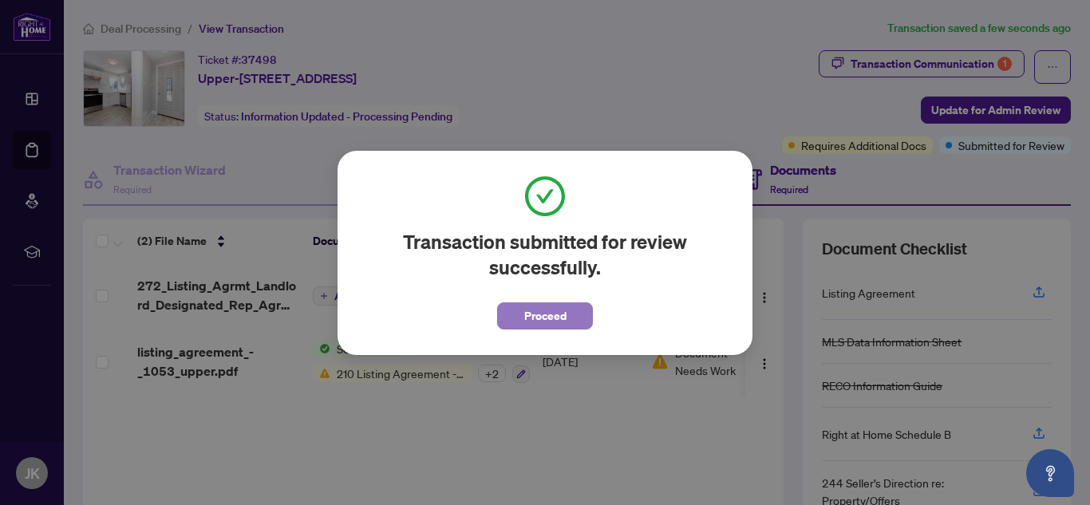
click at [571, 326] on button "Proceed" at bounding box center [545, 315] width 96 height 27
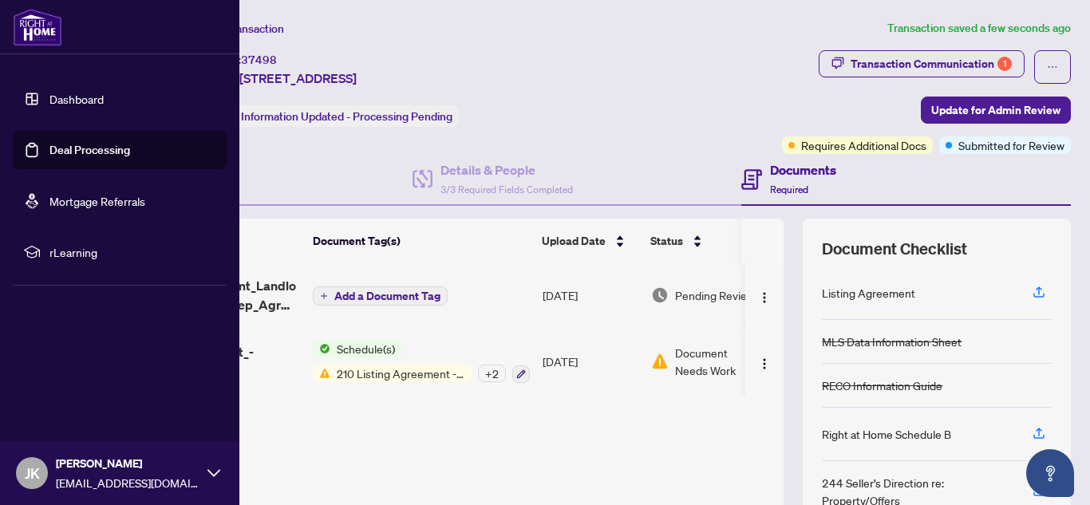
click at [50, 144] on link "Deal Processing" at bounding box center [89, 150] width 81 height 14
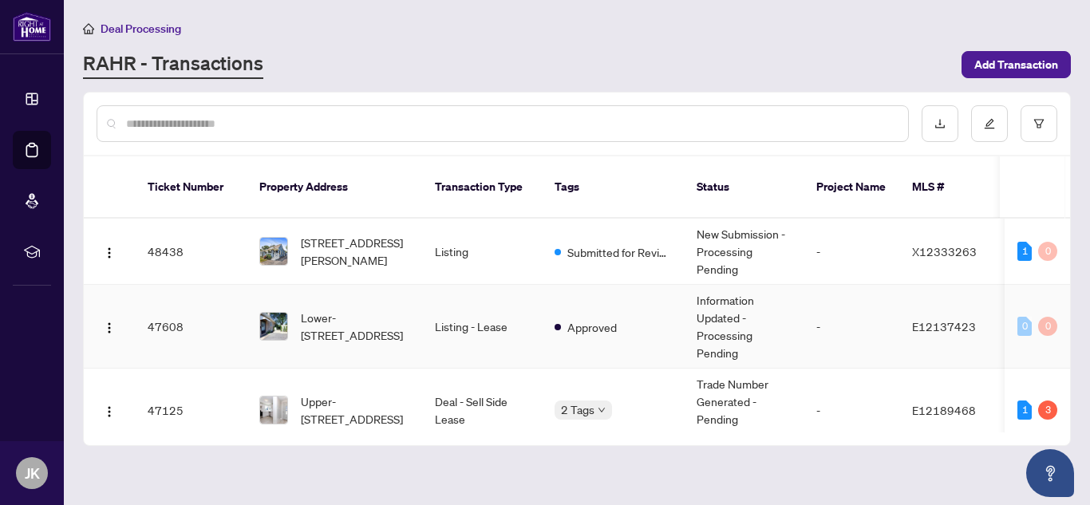
scroll to position [80, 0]
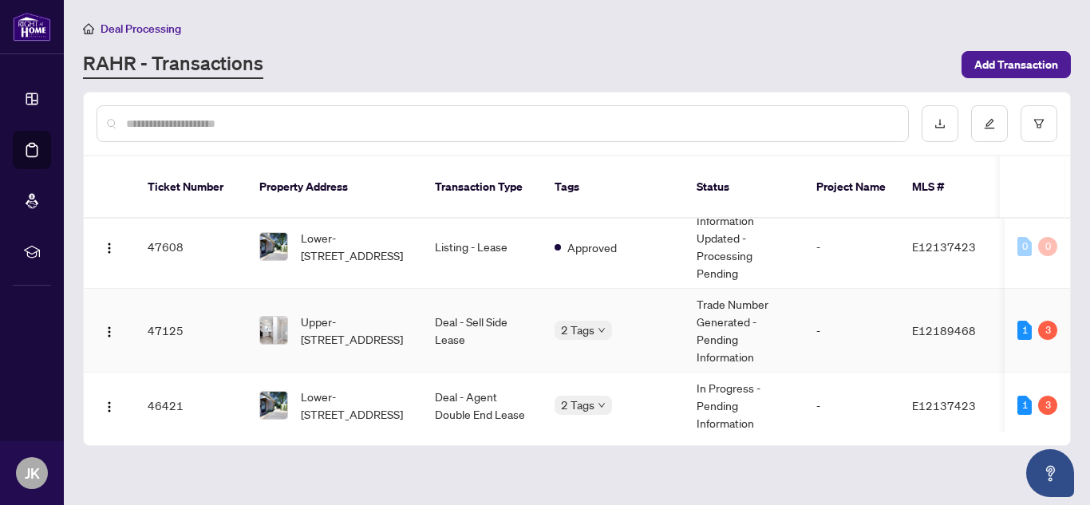
click at [627, 322] on td "2 Tags" at bounding box center [613, 331] width 142 height 84
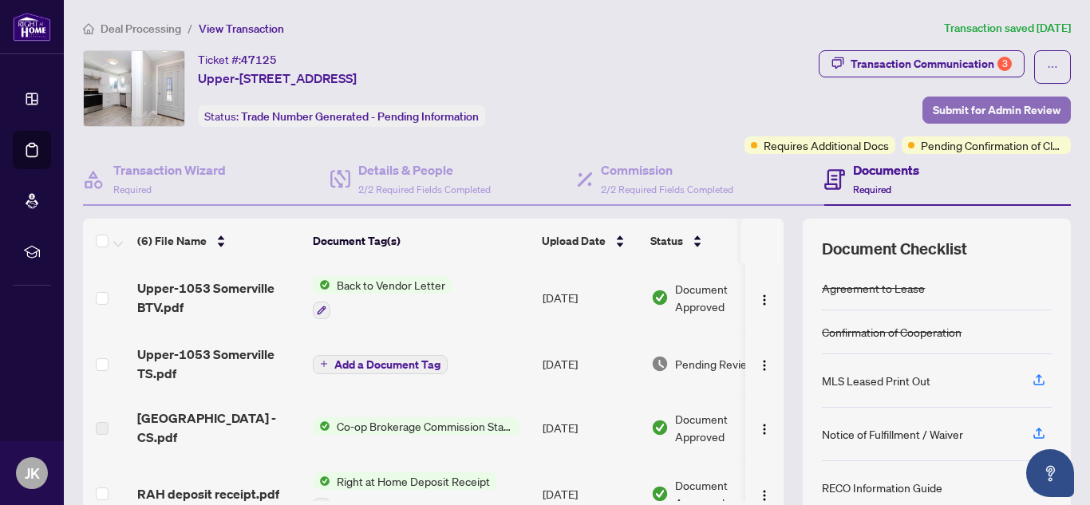
click at [969, 110] on span "Submit for Admin Review" at bounding box center [997, 110] width 128 height 26
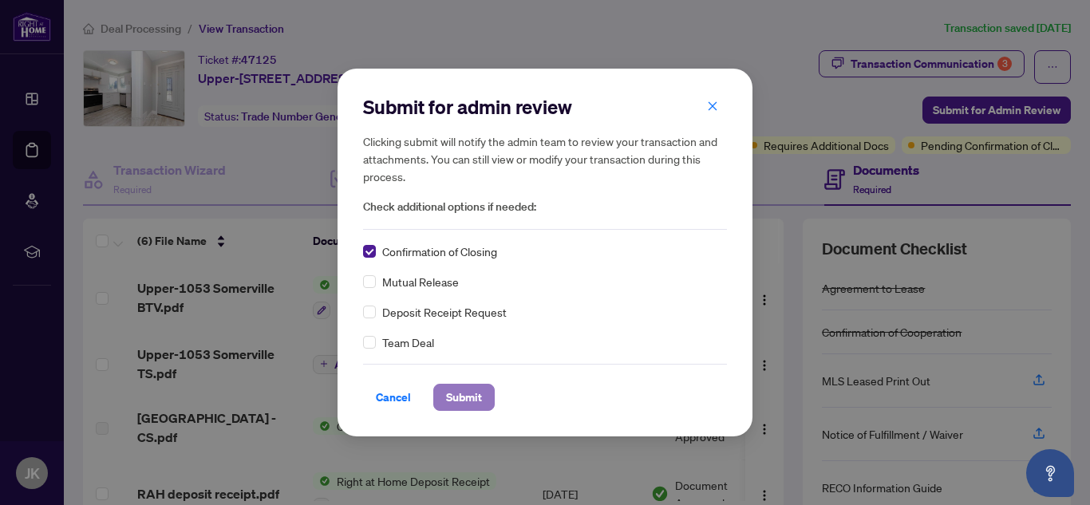
click at [482, 395] on span "Submit" at bounding box center [464, 398] width 36 height 26
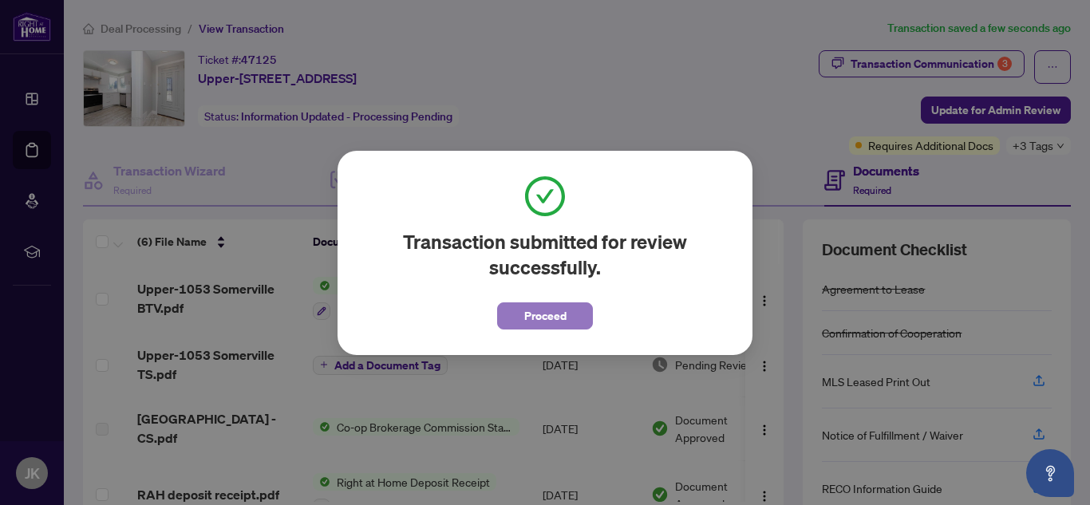
click at [548, 326] on span "Proceed" at bounding box center [545, 316] width 42 height 26
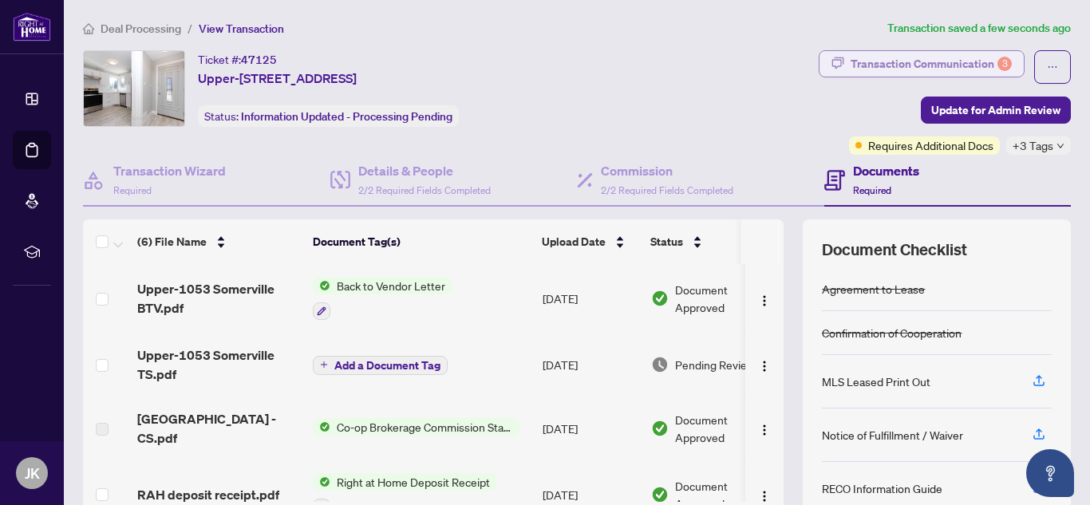
click at [919, 73] on div "Transaction Communication 3" at bounding box center [931, 64] width 161 height 26
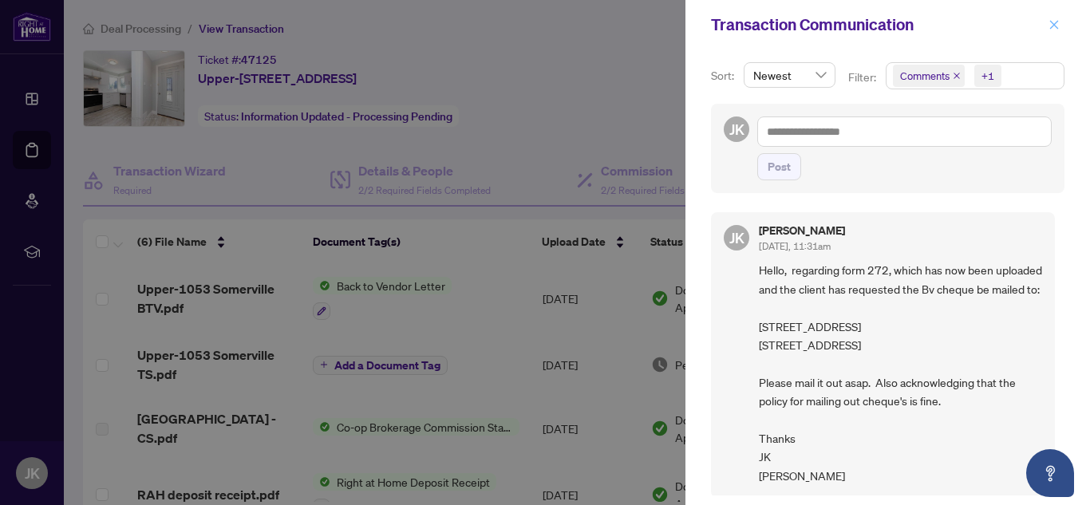
click at [1049, 29] on icon "close" at bounding box center [1054, 24] width 11 height 11
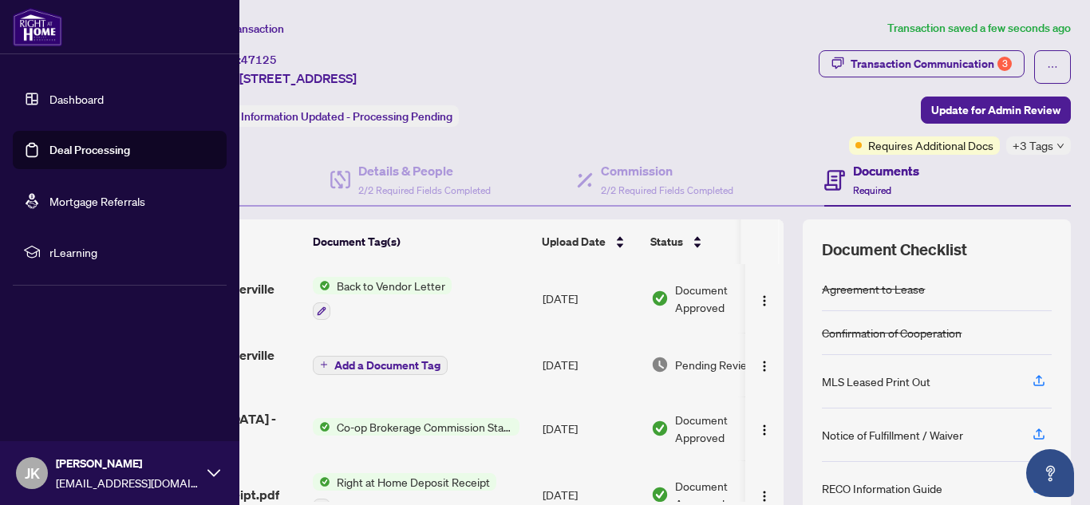
click at [49, 106] on link "Dashboard" at bounding box center [76, 99] width 54 height 14
